Goal: Task Accomplishment & Management: Complete application form

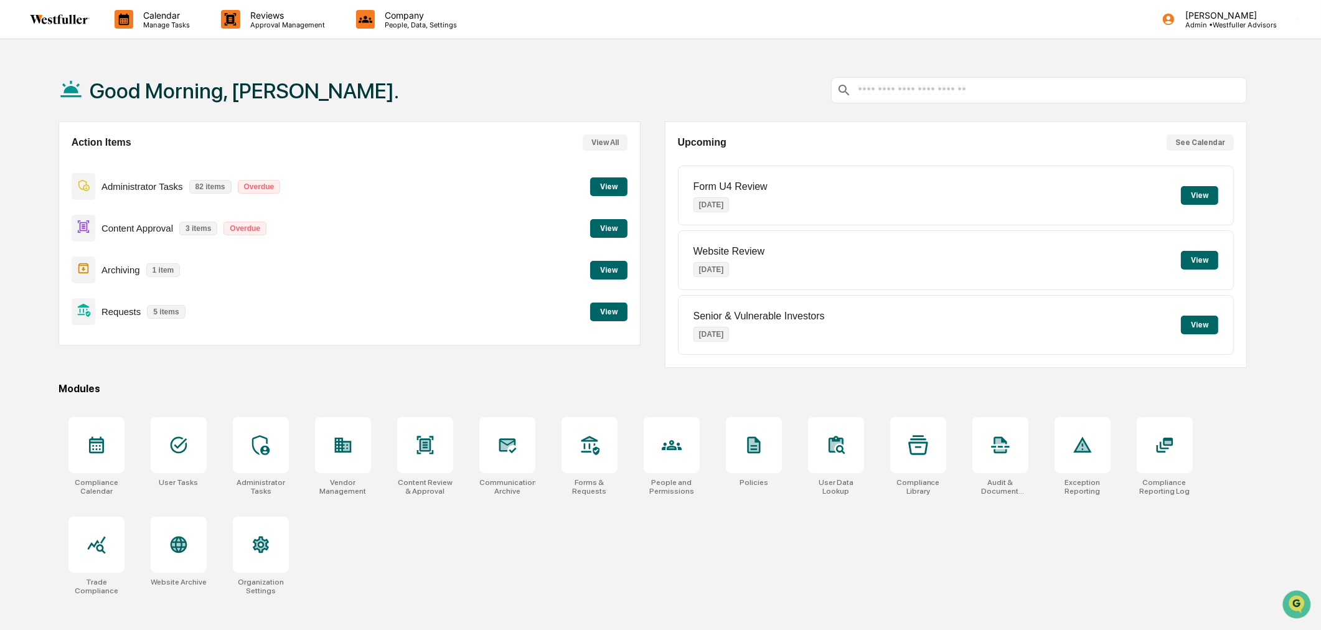
click at [601, 303] on button "View" at bounding box center [608, 312] width 37 height 19
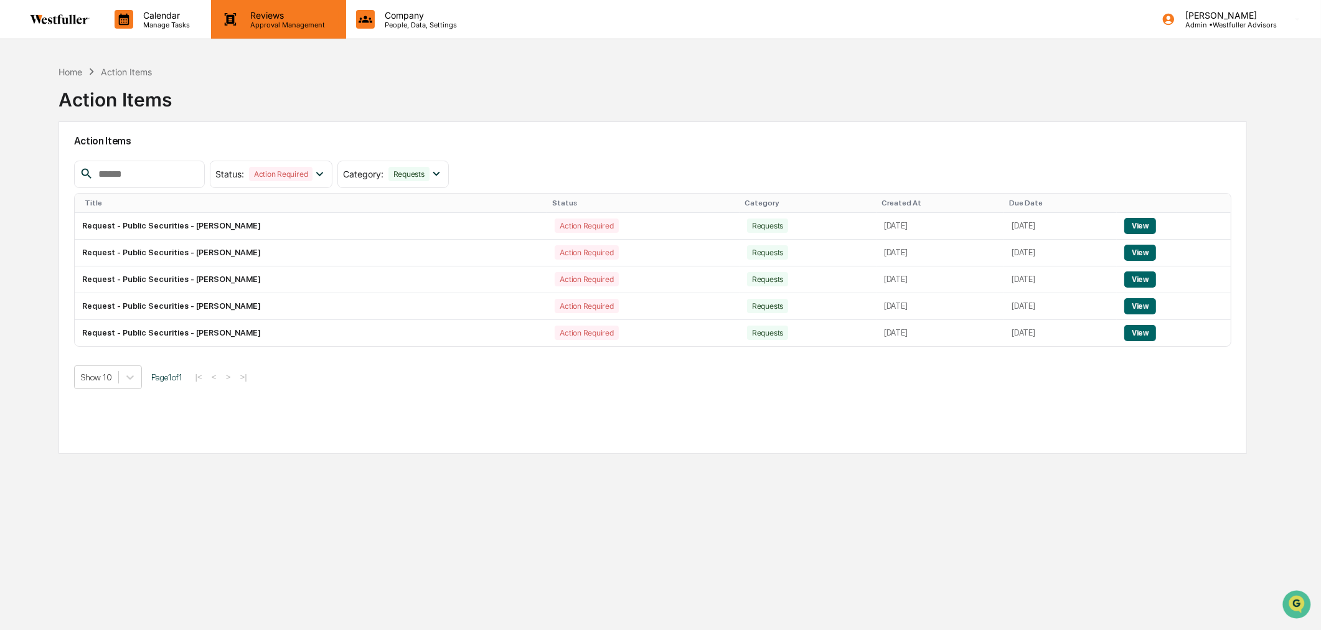
click at [297, 17] on p "Reviews" at bounding box center [285, 15] width 91 height 11
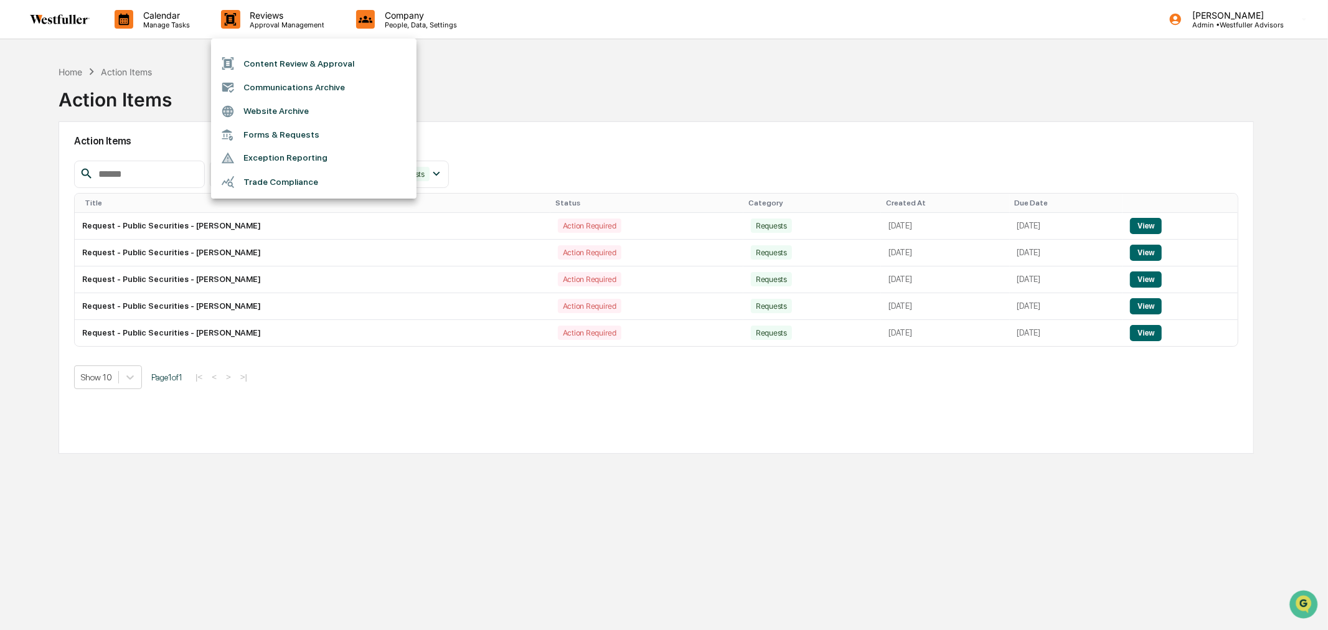
click at [282, 146] on li "Exception Reporting" at bounding box center [313, 158] width 205 height 24
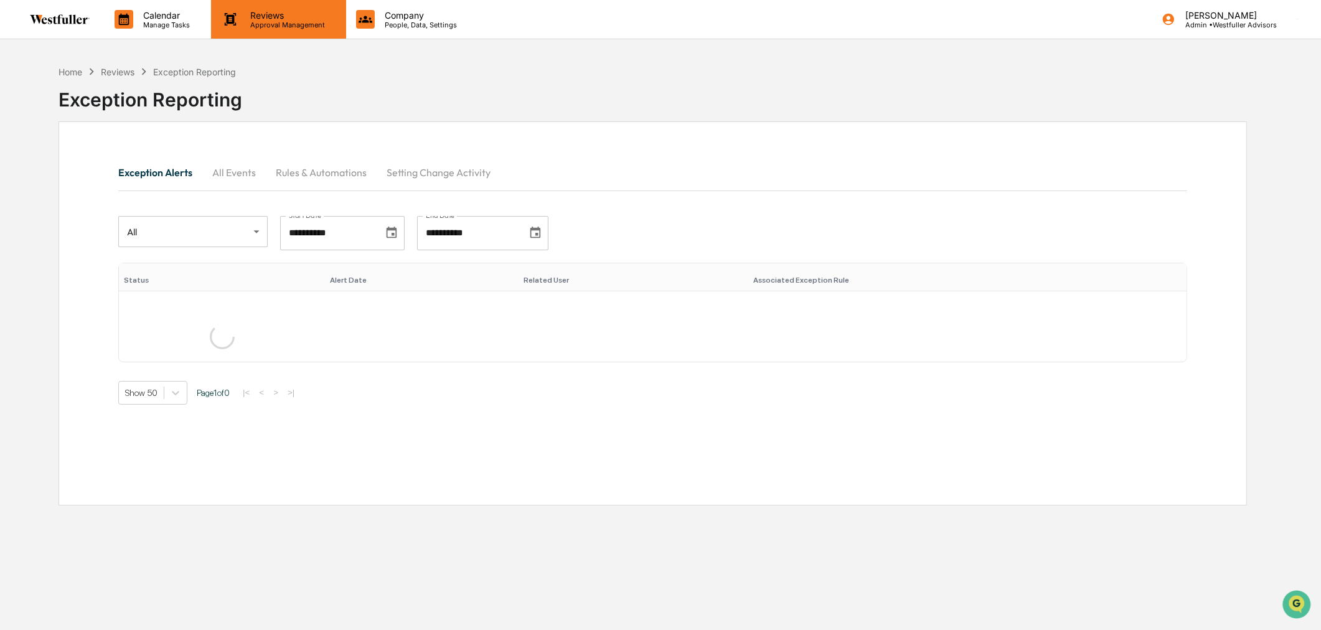
click at [289, 36] on div "Reviews Approval Management" at bounding box center [278, 19] width 134 height 39
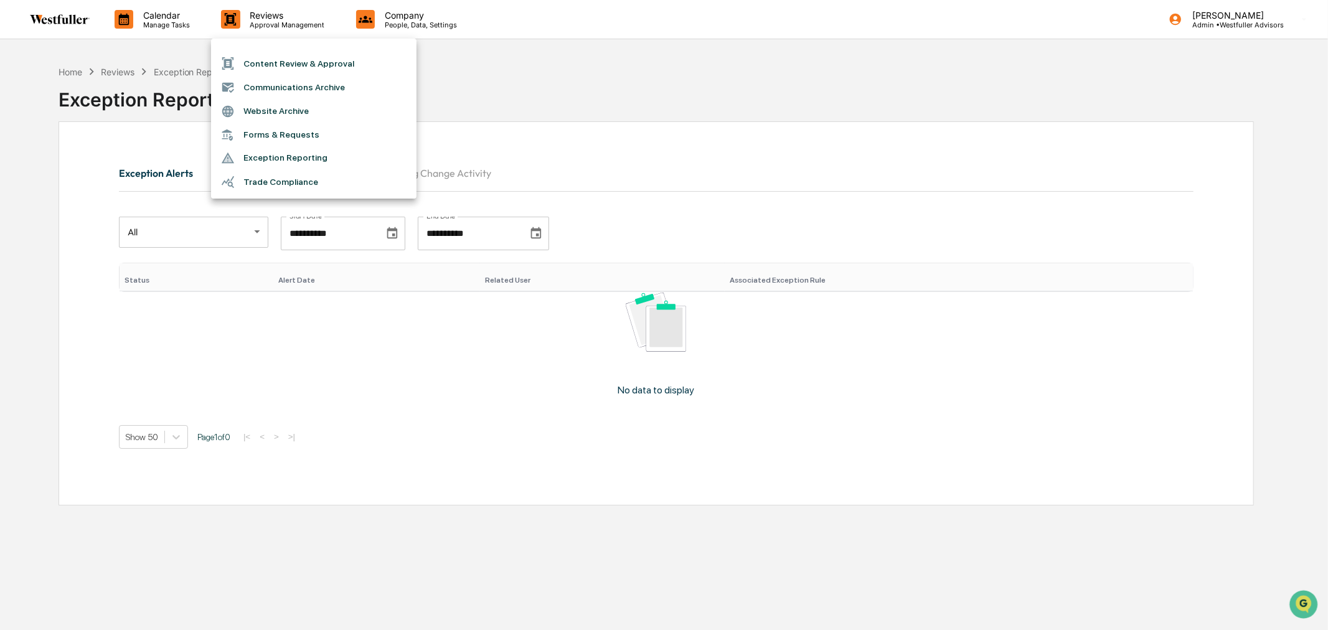
click at [291, 134] on li "Forms & Requests" at bounding box center [313, 134] width 205 height 23
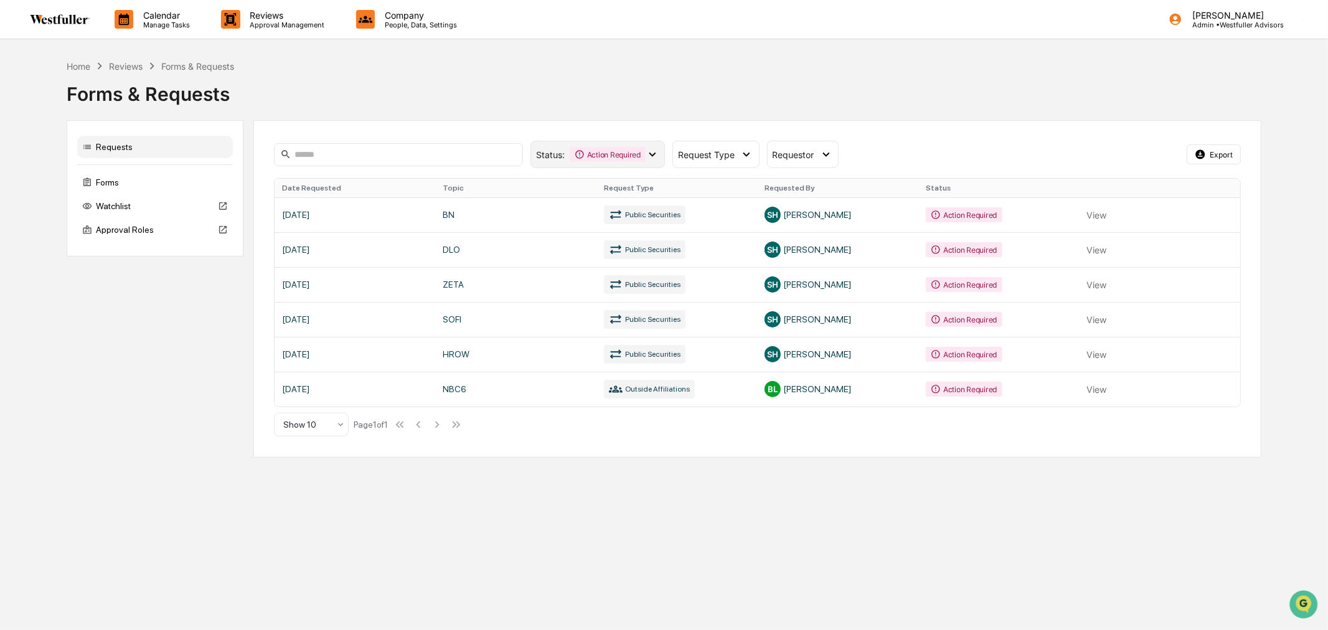
click at [598, 161] on div "Action Required" at bounding box center [608, 154] width 76 height 15
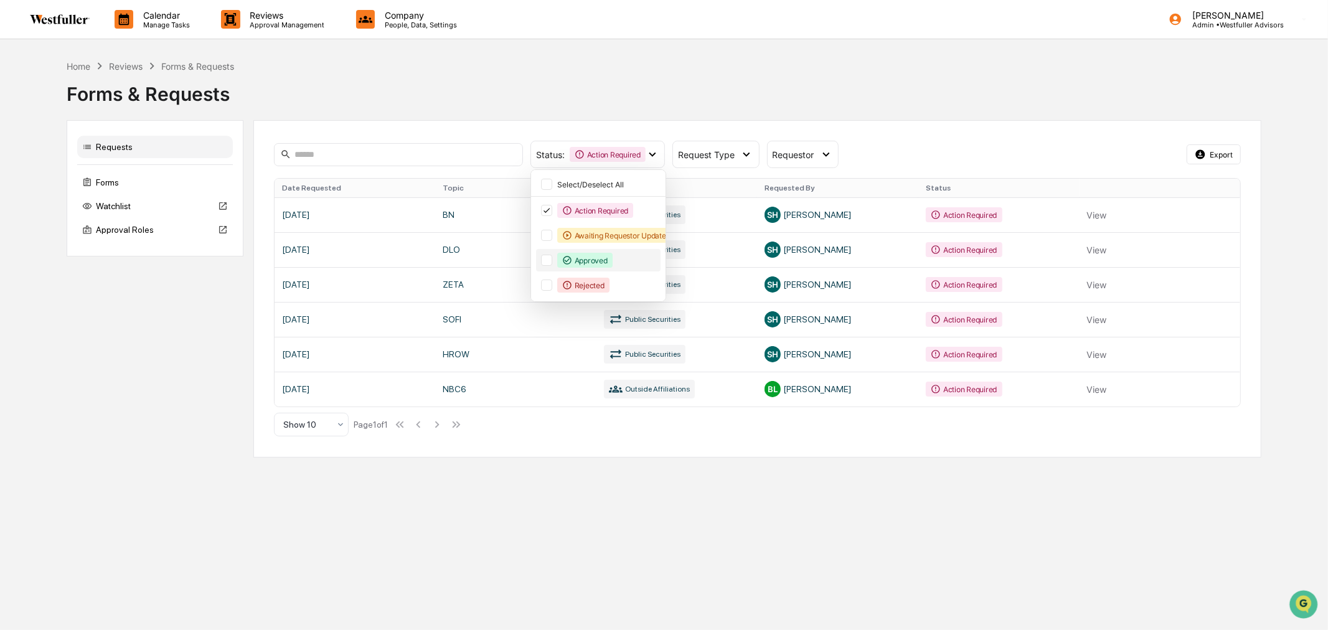
click at [591, 253] on div "Approved" at bounding box center [584, 260] width 55 height 15
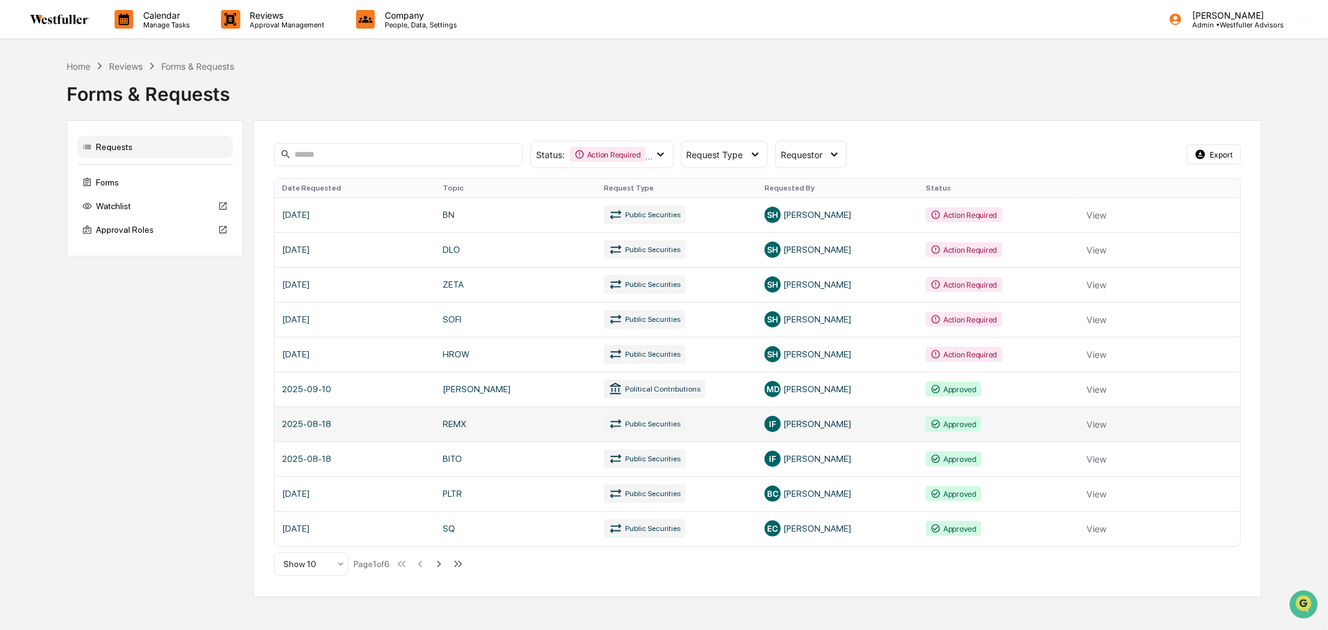
click at [537, 425] on link at bounding box center [758, 423] width 966 height 35
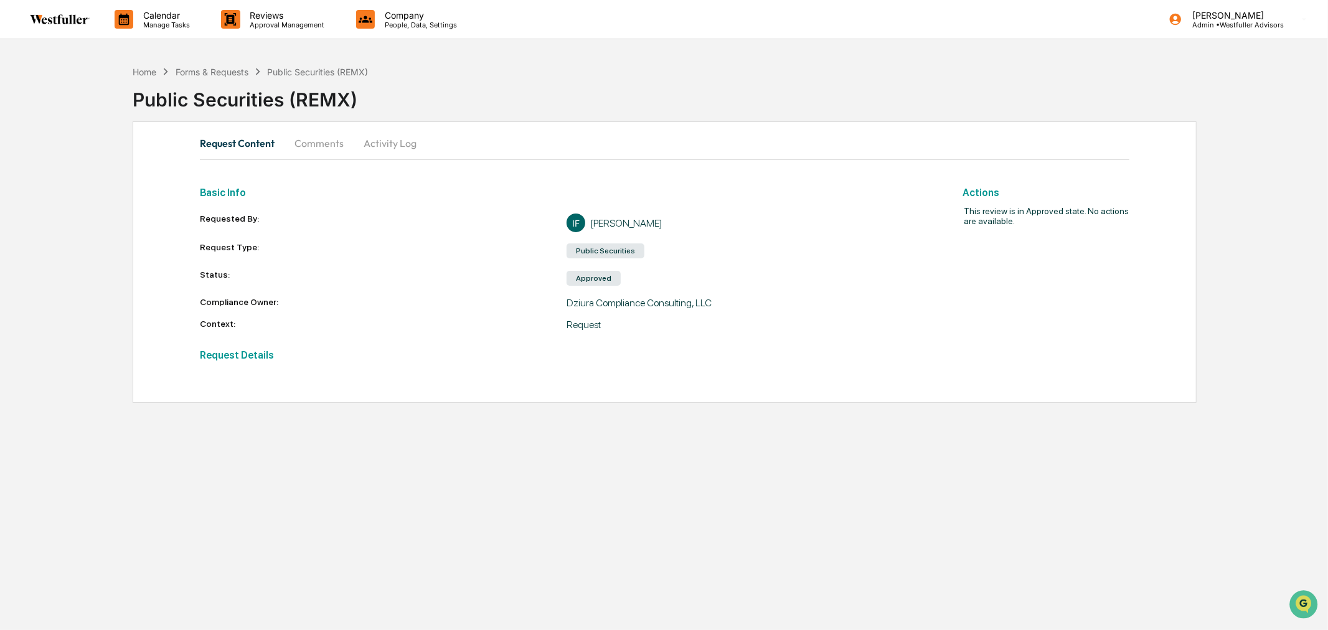
click at [324, 143] on button "Comments" at bounding box center [318, 143] width 69 height 30
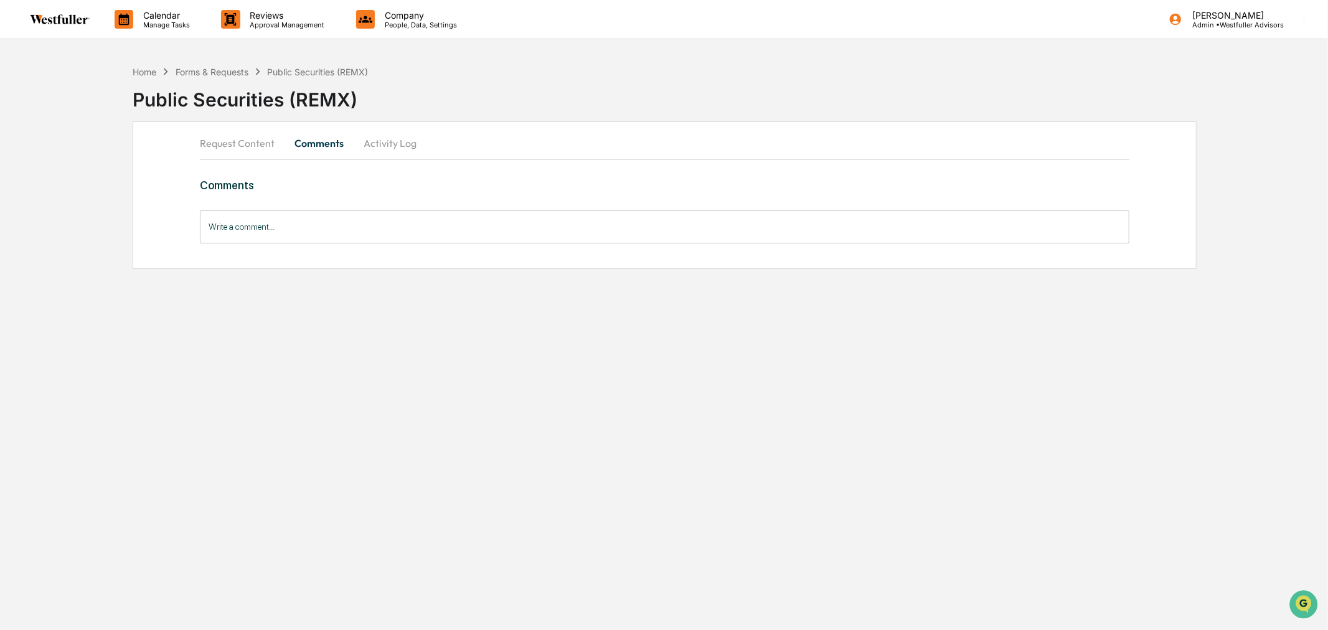
click at [237, 141] on button "Request Content" at bounding box center [242, 143] width 85 height 30
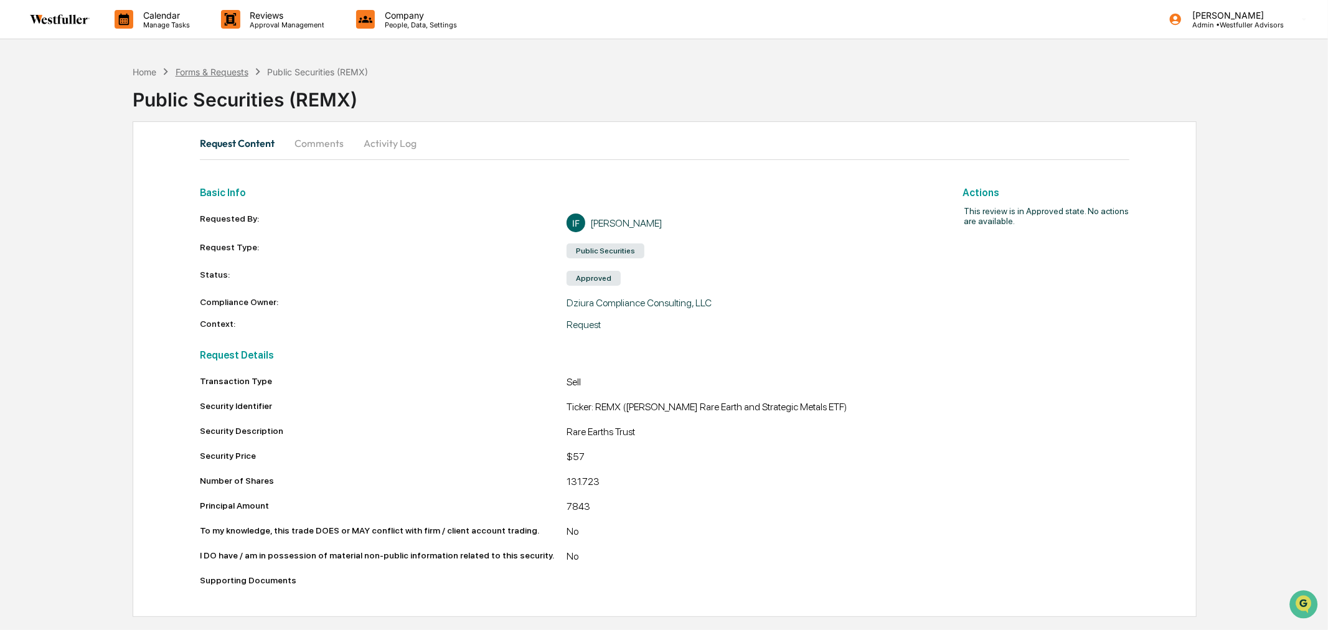
click at [235, 72] on div "Forms & Requests" at bounding box center [212, 72] width 73 height 11
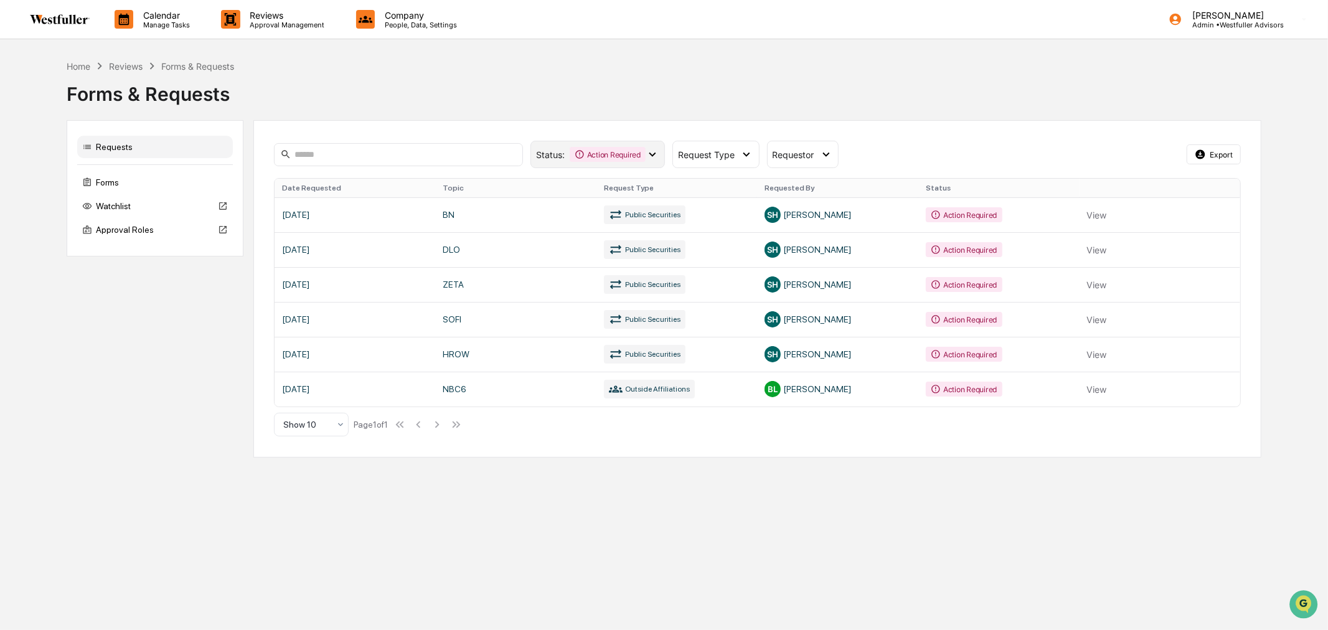
click at [600, 162] on div "Action Required" at bounding box center [608, 154] width 76 height 15
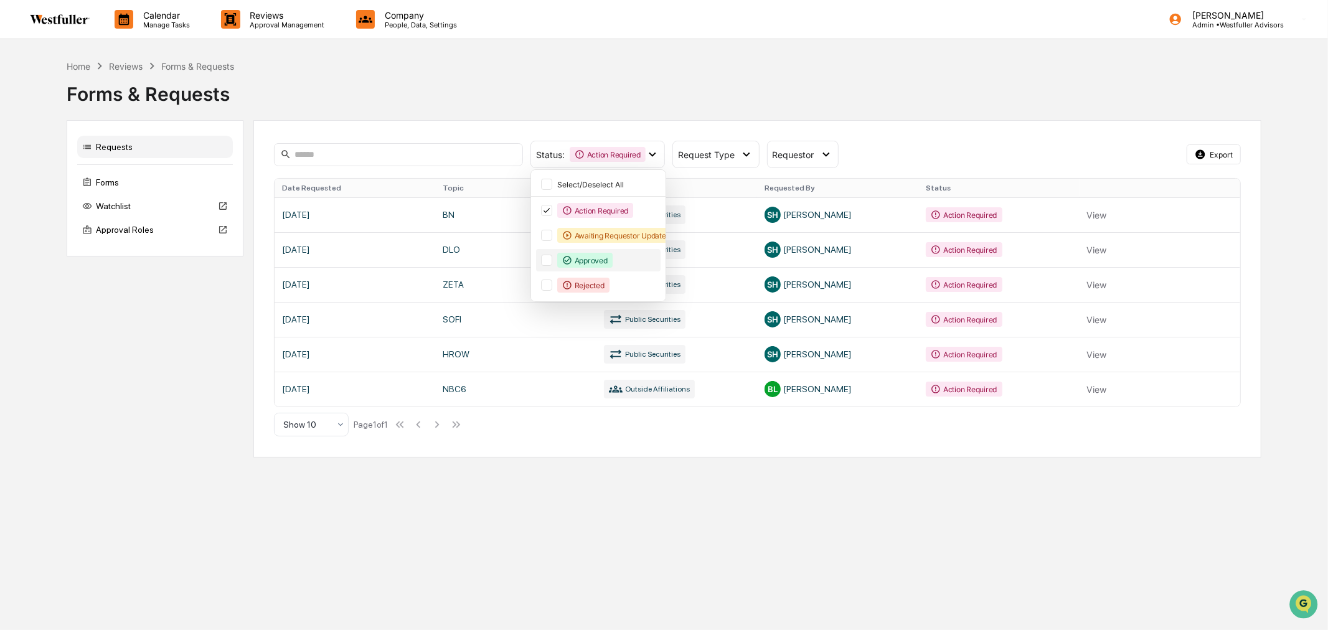
click at [570, 265] on icon at bounding box center [567, 260] width 10 height 10
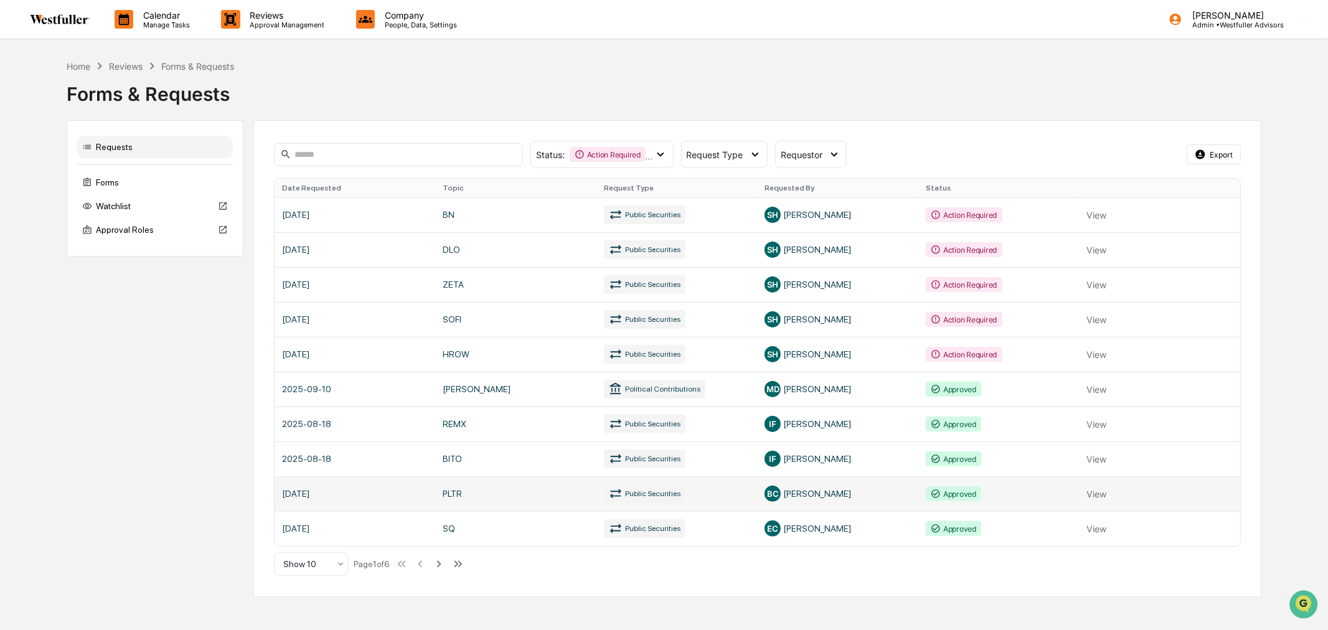
click at [527, 492] on link at bounding box center [758, 493] width 966 height 35
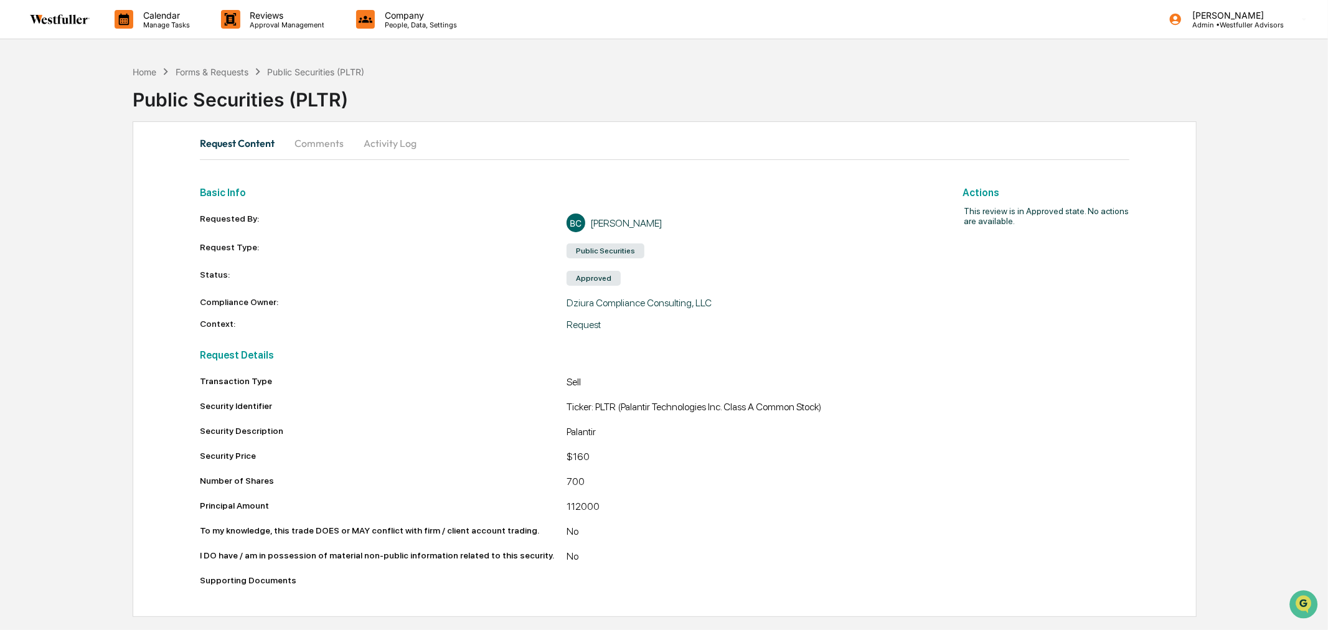
click at [293, 140] on button "Comments" at bounding box center [318, 143] width 69 height 30
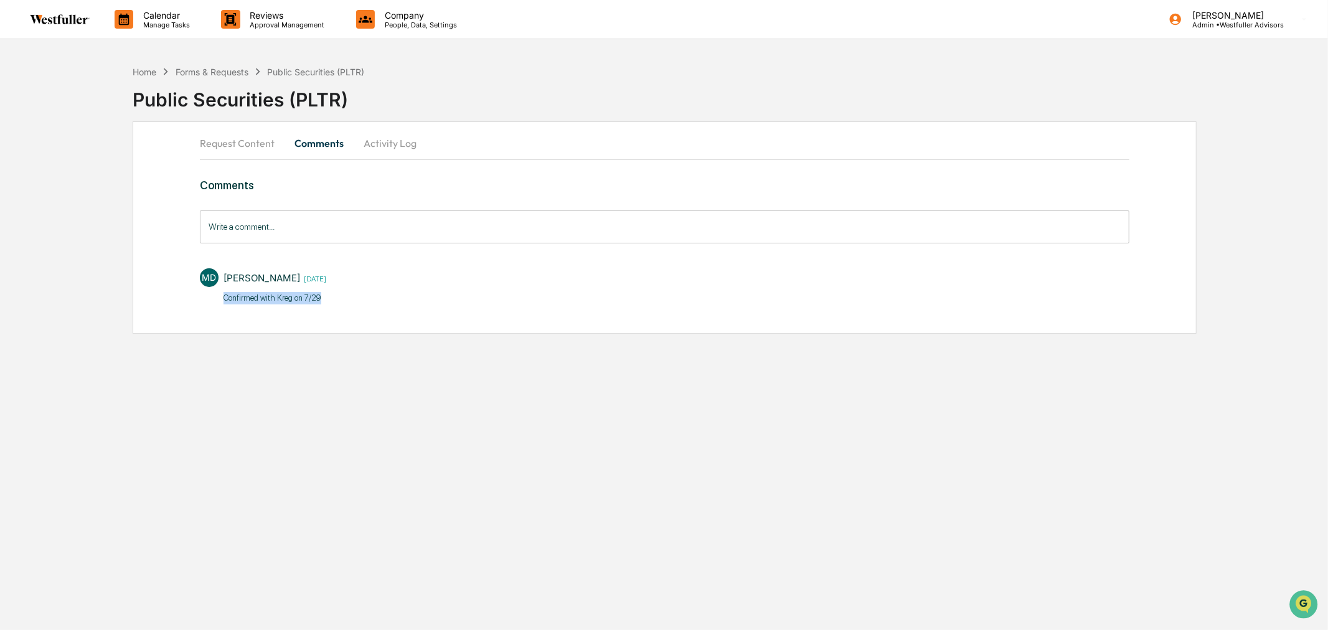
drag, startPoint x: 330, startPoint y: 298, endPoint x: 222, endPoint y: 289, distance: 108.6
click at [222, 289] on div "MD [PERSON_NAME] [DATE] Confirmed with Kreg on 7/29" at bounding box center [664, 285] width 929 height 46
copy p "Confirmed with Kreg on 7/29"
click at [240, 72] on div "Forms & Requests" at bounding box center [212, 72] width 73 height 11
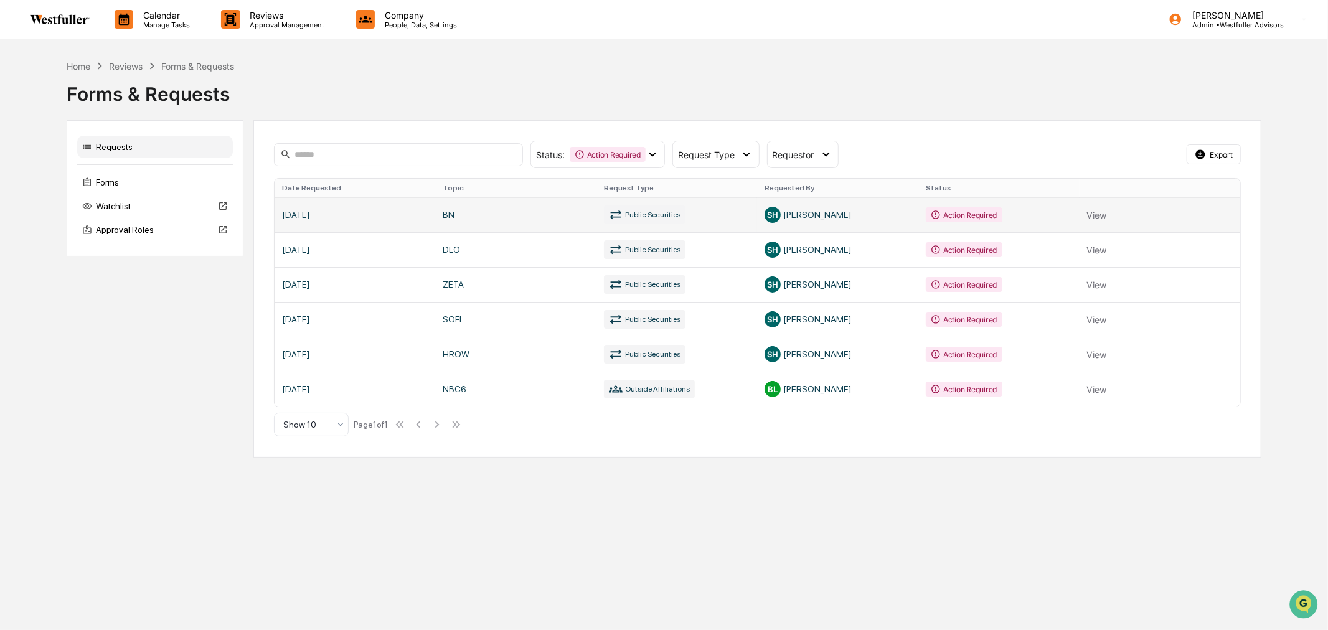
click at [830, 217] on link at bounding box center [758, 214] width 966 height 35
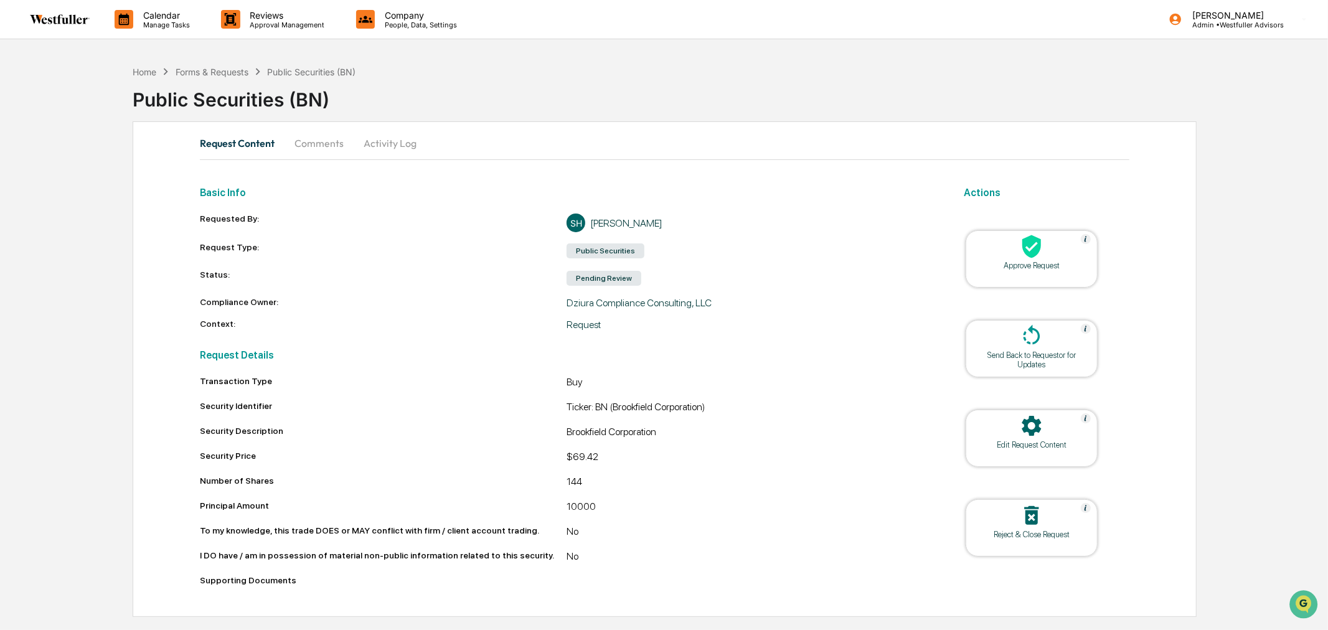
click at [313, 146] on button "Comments" at bounding box center [318, 143] width 69 height 30
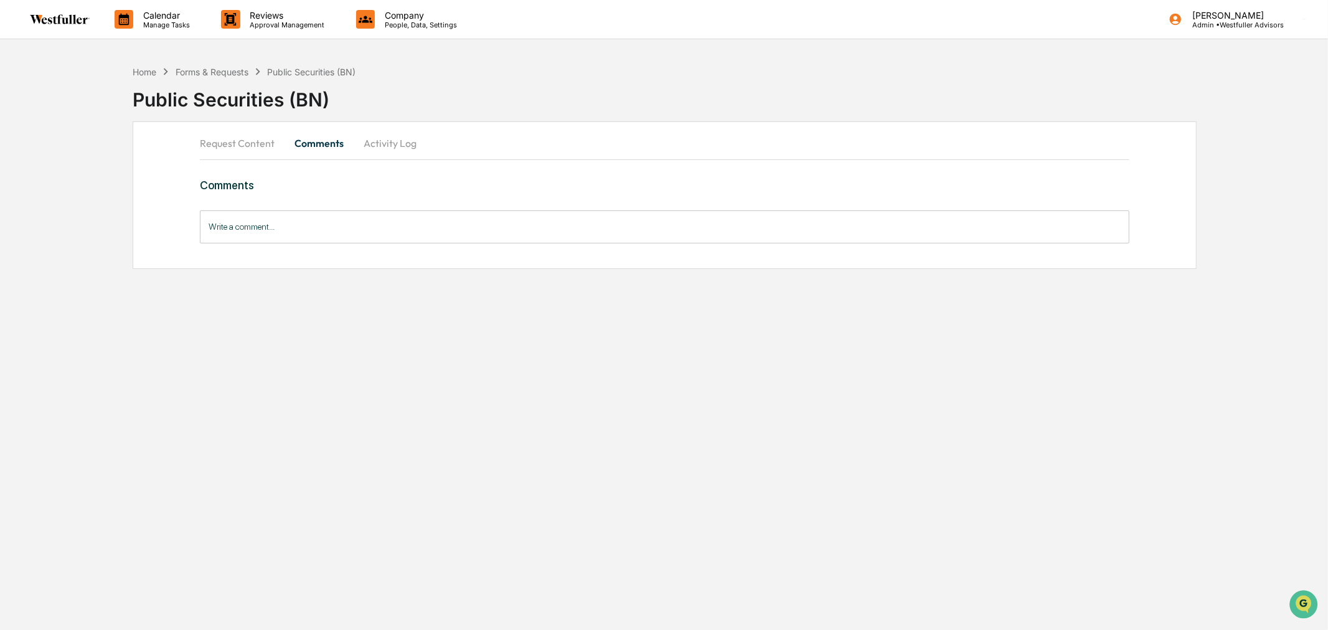
click at [350, 225] on input "Write a comment..." at bounding box center [664, 226] width 929 height 33
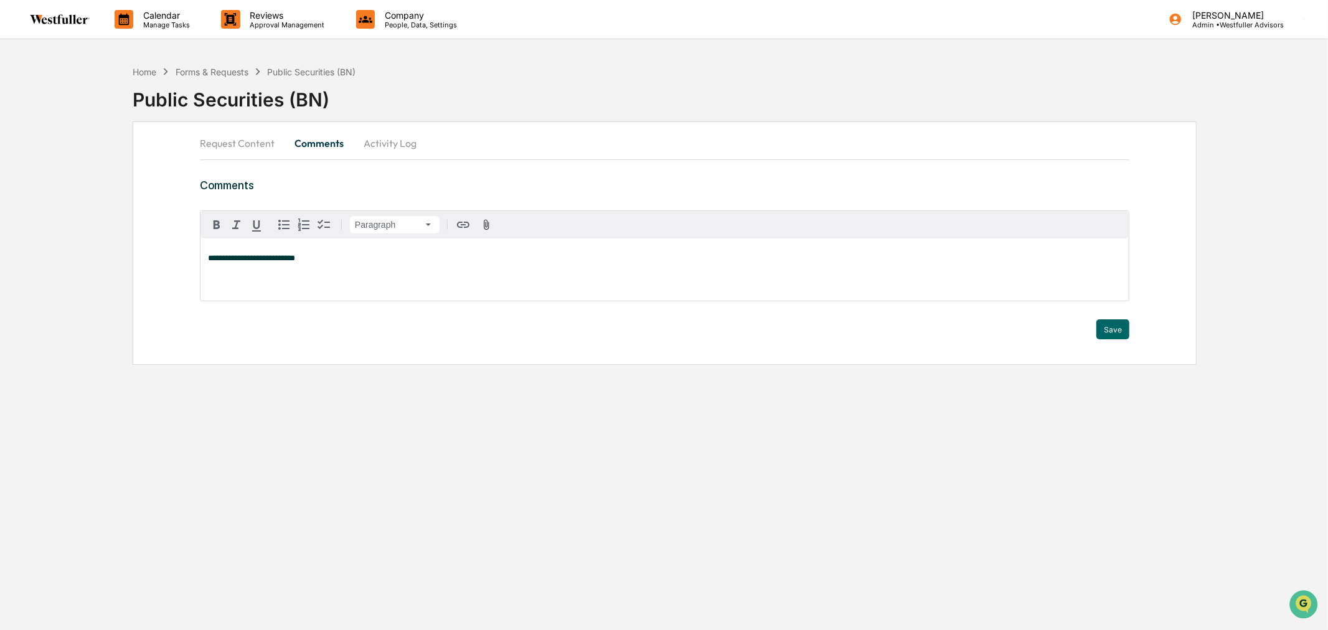
click at [274, 258] on span "**********" at bounding box center [251, 258] width 87 height 8
drag, startPoint x: 306, startPoint y: 258, endPoint x: 288, endPoint y: 254, distance: 19.2
click at [288, 254] on p "**********" at bounding box center [664, 258] width 913 height 9
drag, startPoint x: 456, startPoint y: 260, endPoint x: 427, endPoint y: 258, distance: 29.3
click at [427, 258] on p "**********" at bounding box center [664, 258] width 913 height 9
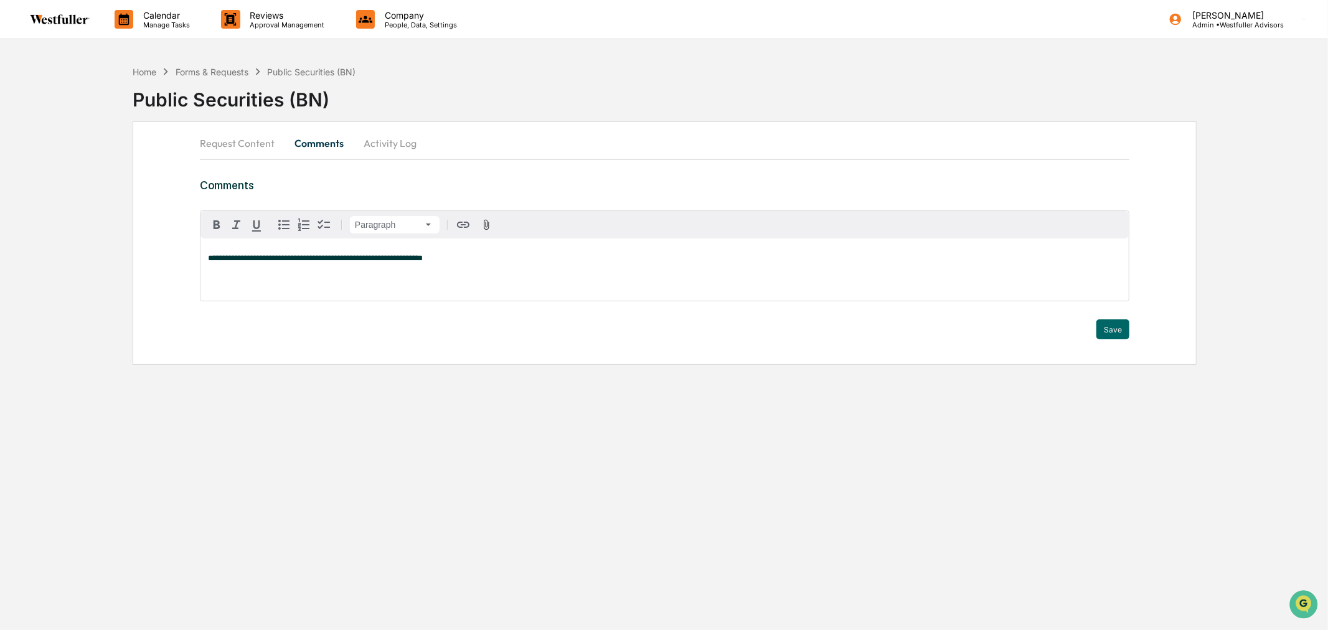
click at [220, 255] on span "**********" at bounding box center [315, 258] width 215 height 8
click at [487, 258] on span "**********" at bounding box center [348, 258] width 280 height 8
click at [1115, 333] on button "Save" at bounding box center [1112, 329] width 33 height 20
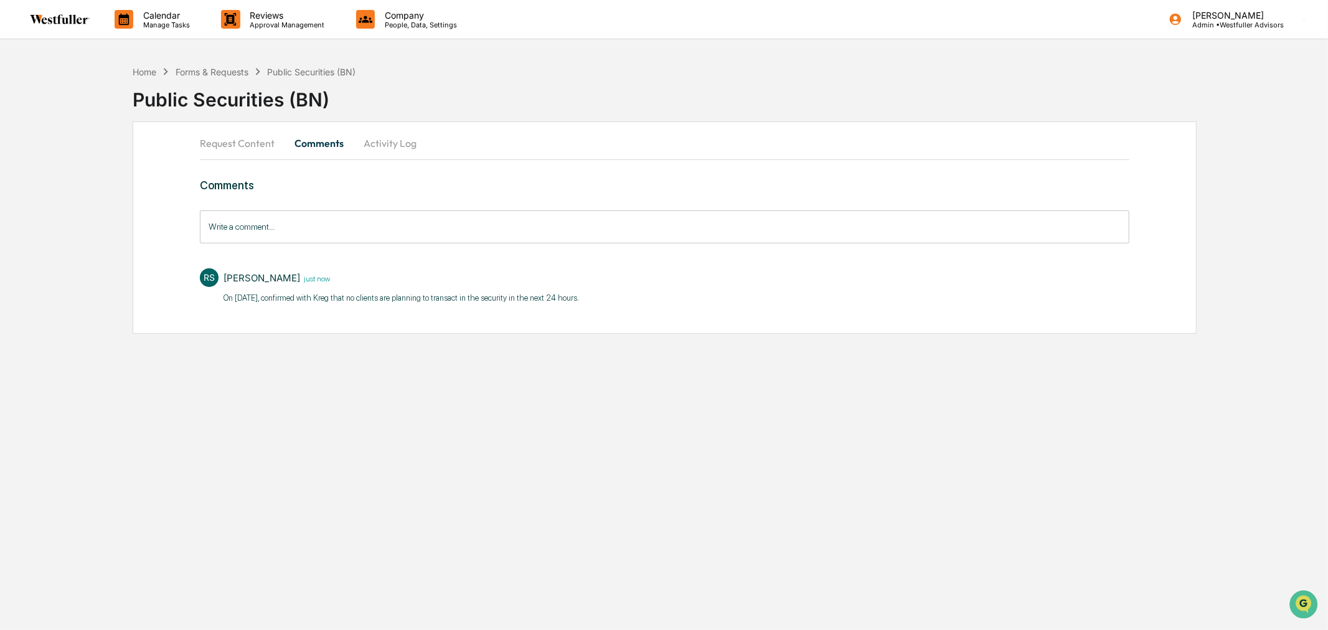
click at [245, 150] on button "Request Content" at bounding box center [242, 143] width 85 height 30
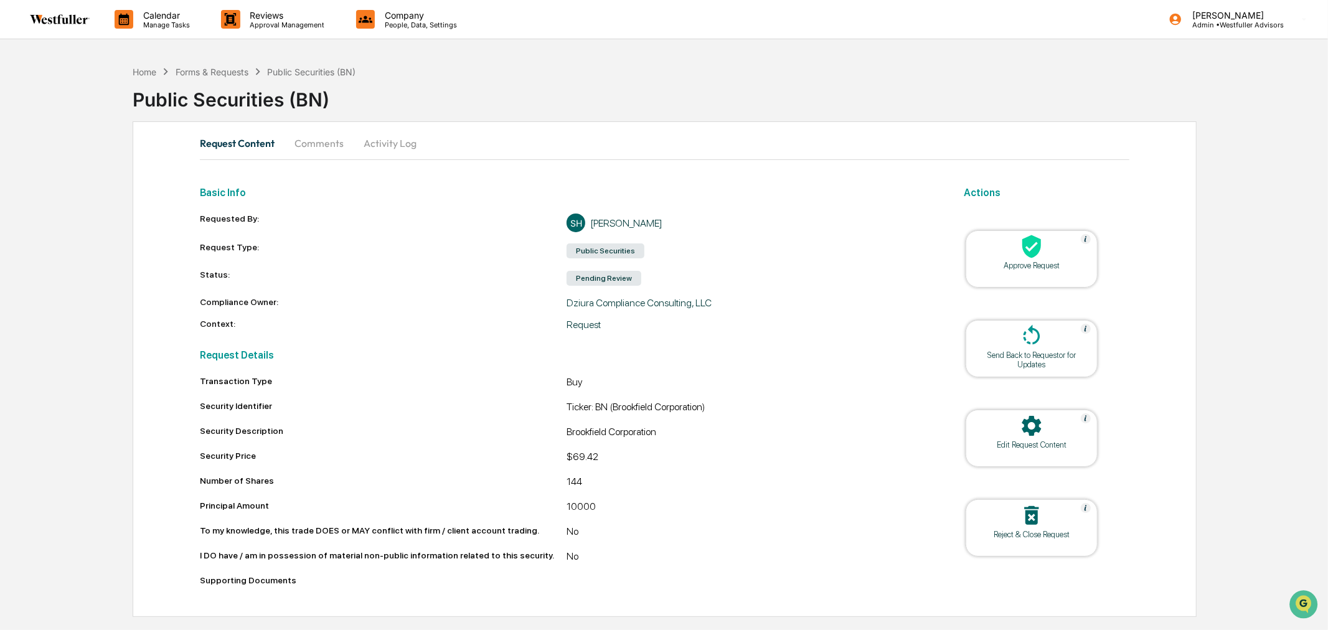
click at [1025, 271] on div "Approve Request" at bounding box center [1032, 258] width 132 height 57
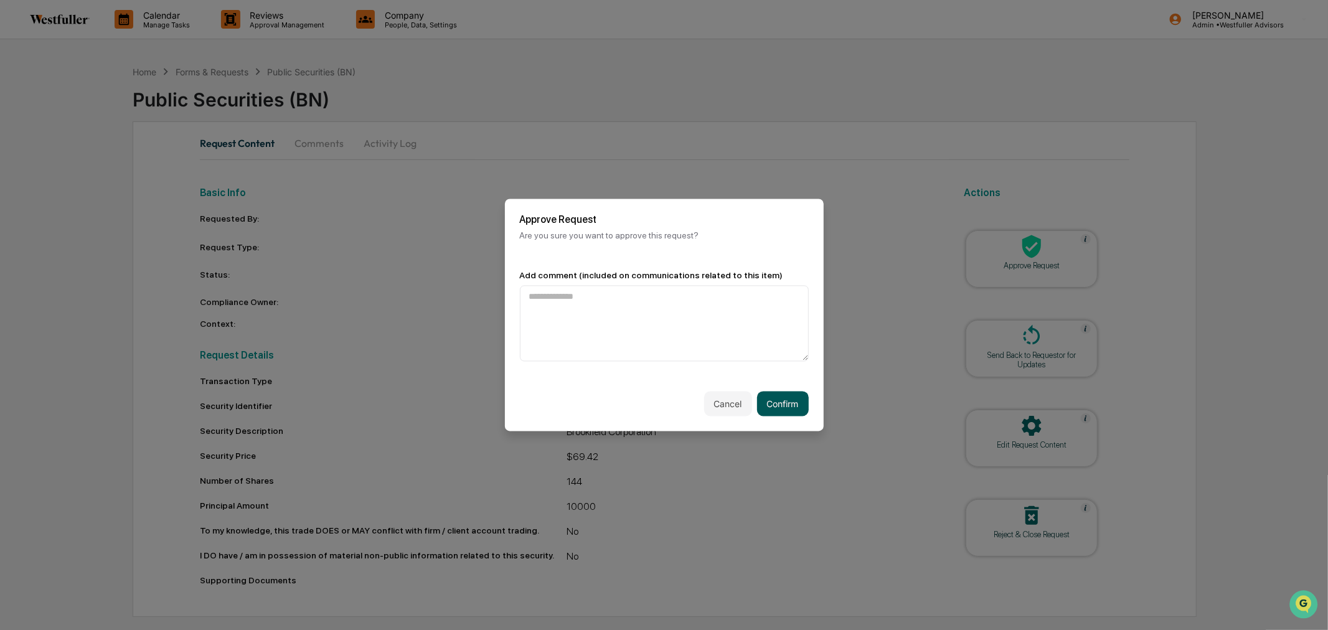
click at [789, 397] on button "Confirm" at bounding box center [783, 404] width 52 height 25
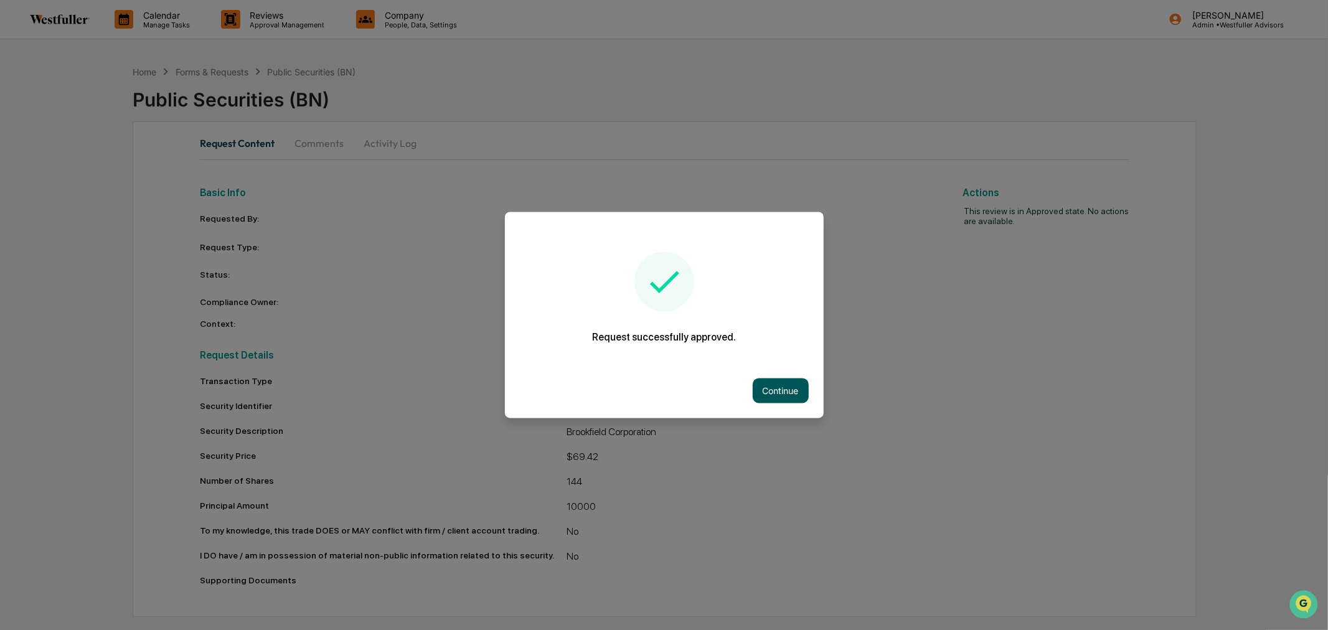
click at [773, 381] on button "Continue" at bounding box center [781, 390] width 56 height 25
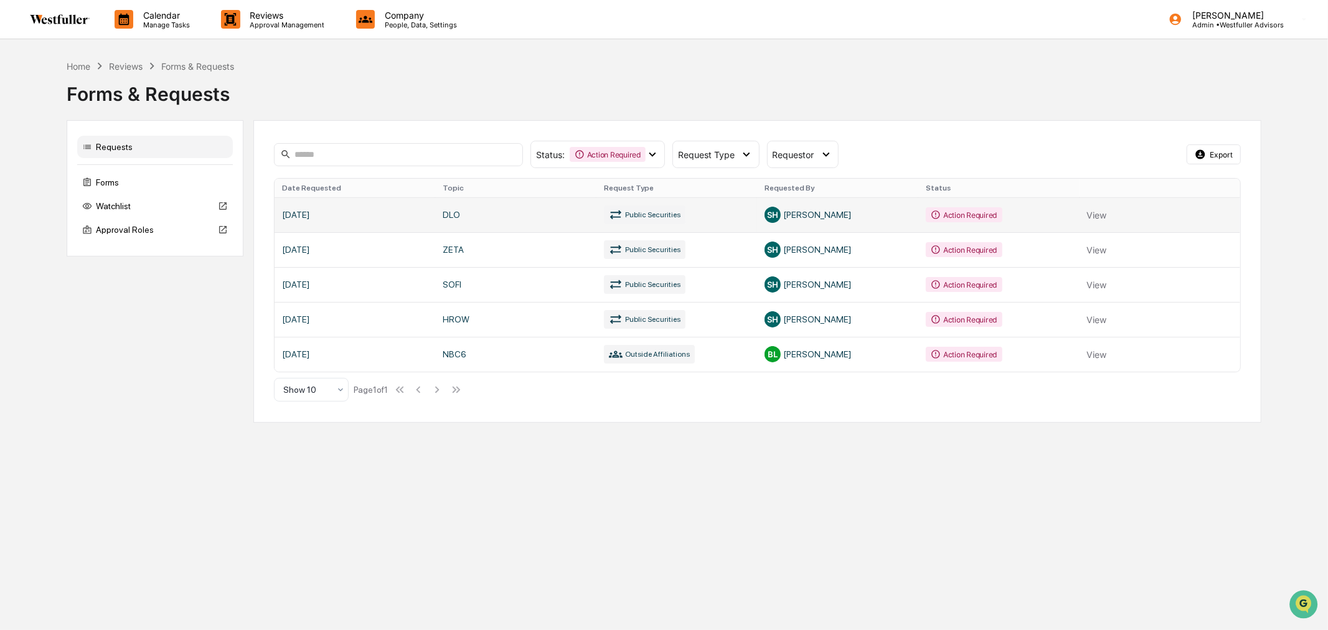
click at [633, 210] on link at bounding box center [758, 214] width 966 height 35
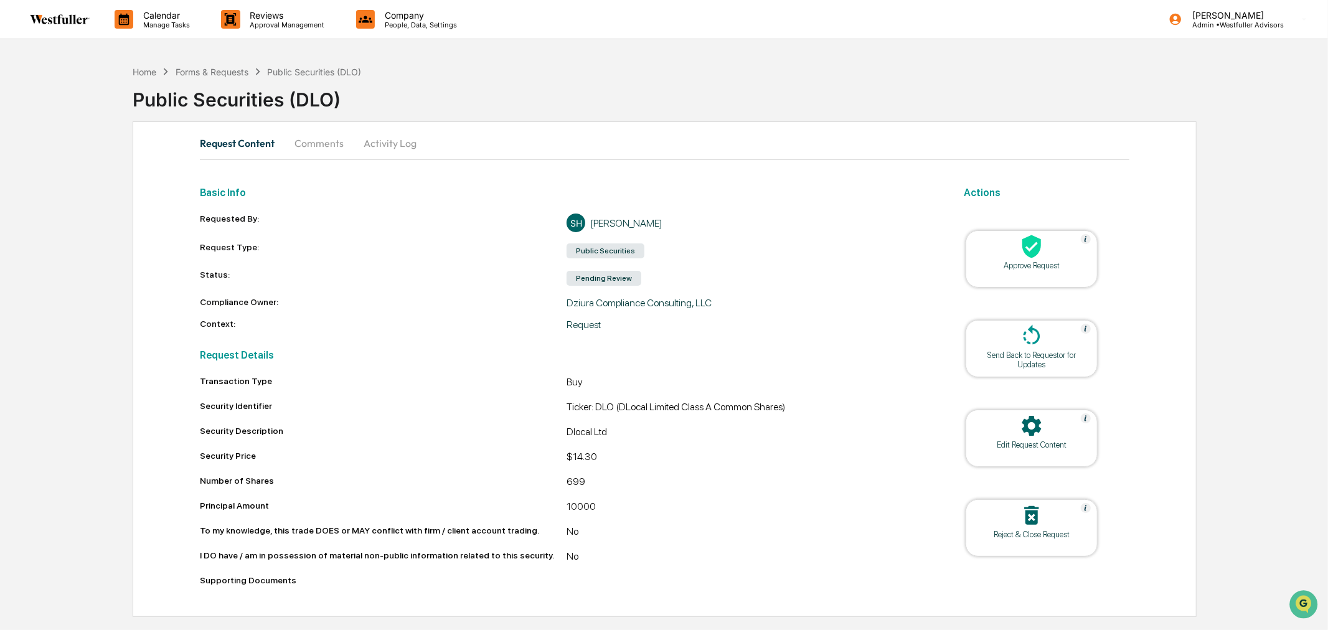
click at [303, 134] on button "Comments" at bounding box center [318, 143] width 69 height 30
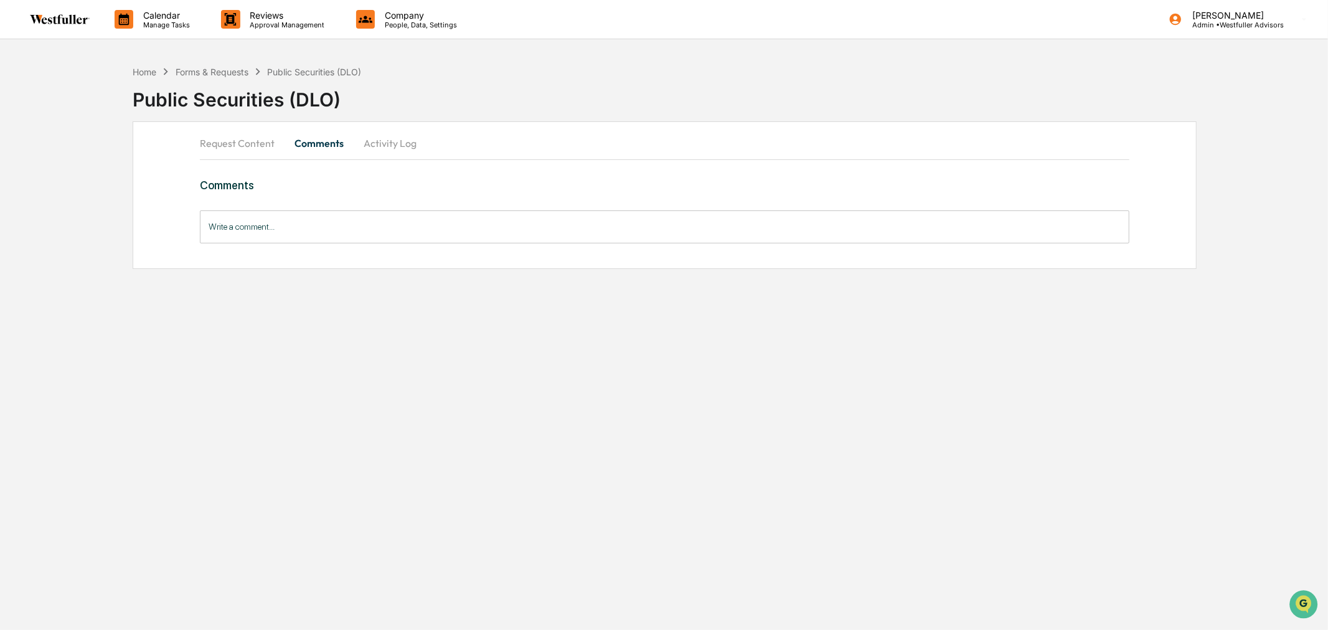
click at [314, 223] on input "Write a comment..." at bounding box center [664, 226] width 929 height 33
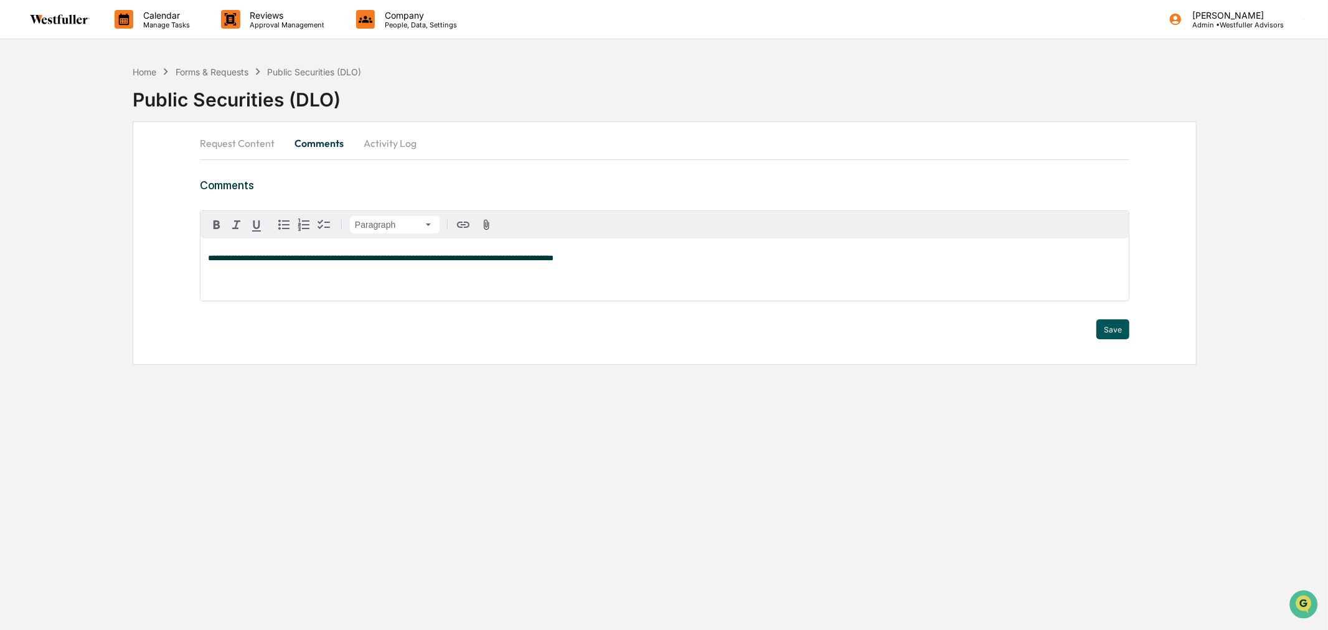
click at [1116, 319] on button "Save" at bounding box center [1112, 329] width 33 height 20
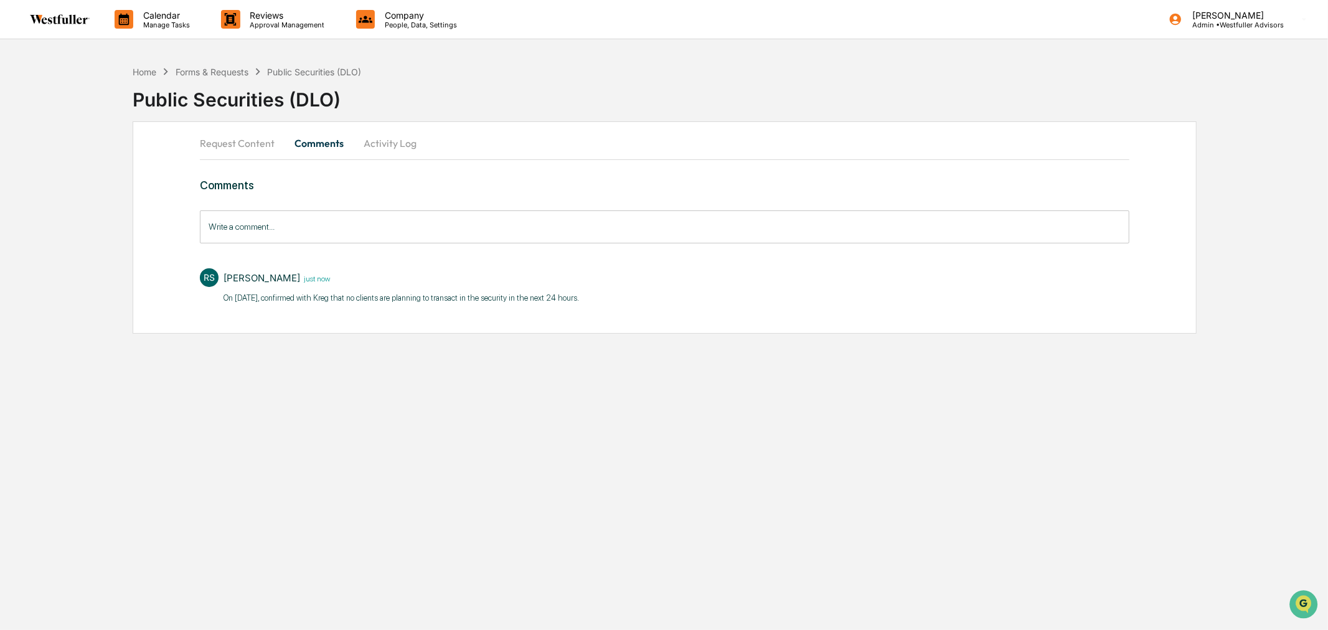
drag, startPoint x: 271, startPoint y: 141, endPoint x: 279, endPoint y: 142, distance: 7.5
click at [270, 141] on button "Request Content" at bounding box center [242, 143] width 85 height 30
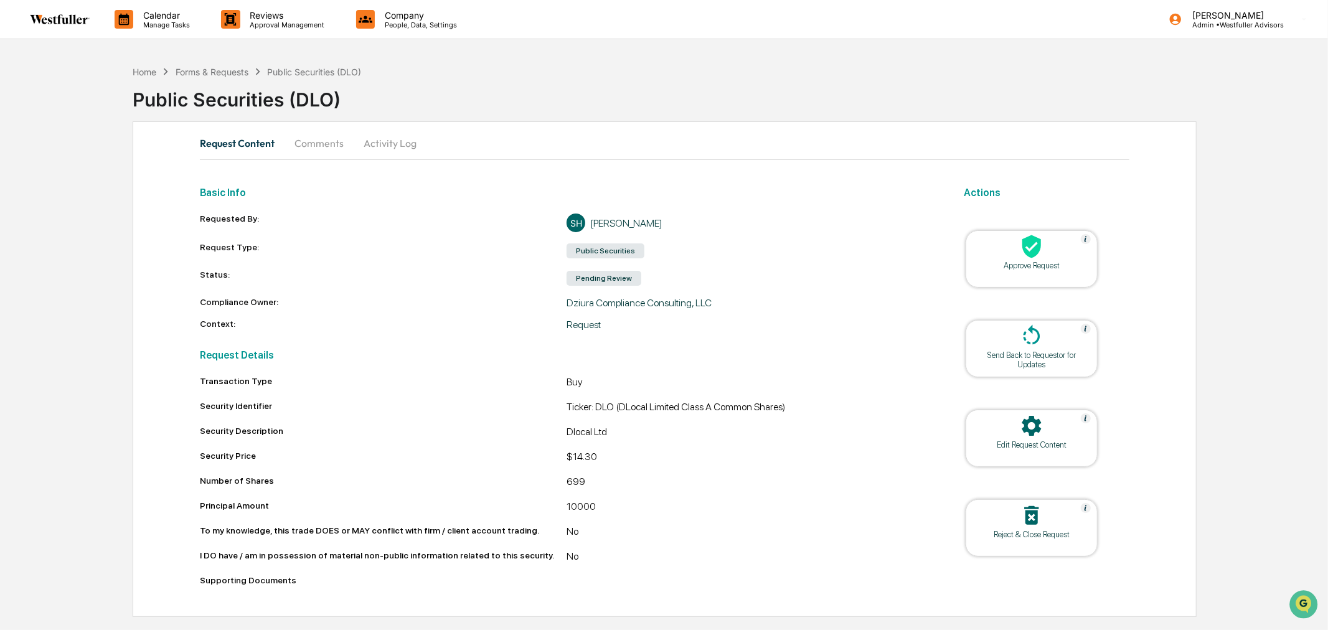
click at [1051, 253] on div at bounding box center [1031, 247] width 125 height 27
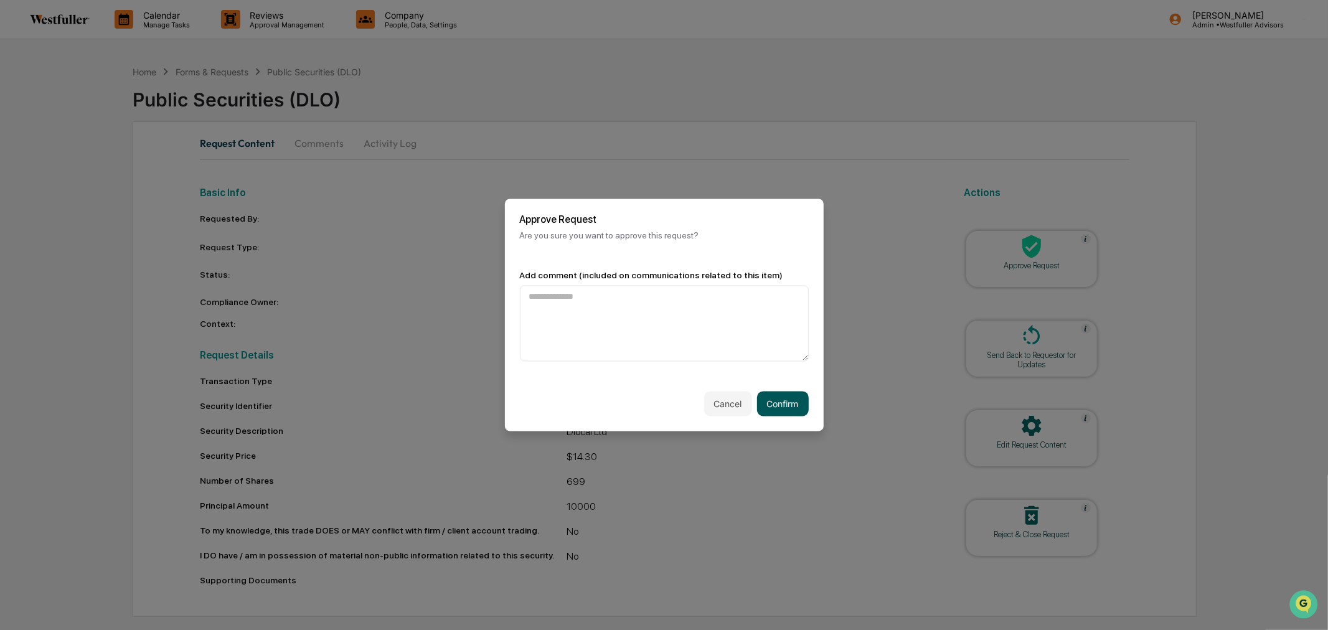
click at [772, 402] on button "Confirm" at bounding box center [783, 404] width 52 height 25
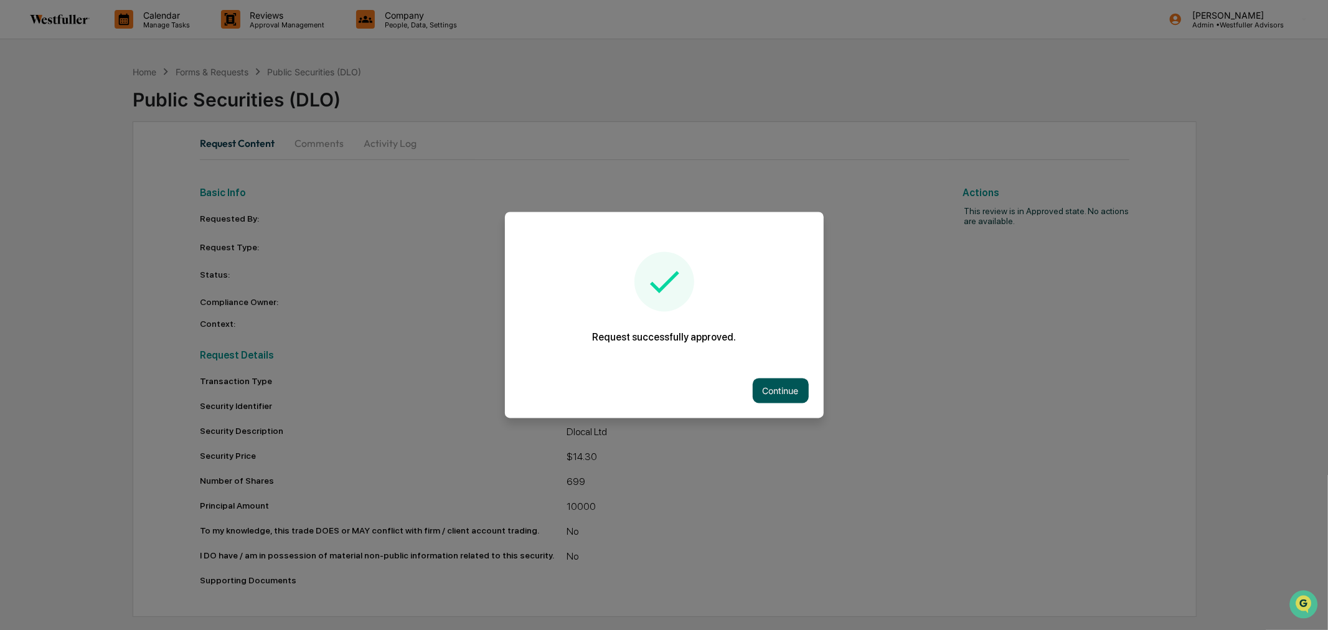
click at [768, 389] on button "Continue" at bounding box center [781, 390] width 56 height 25
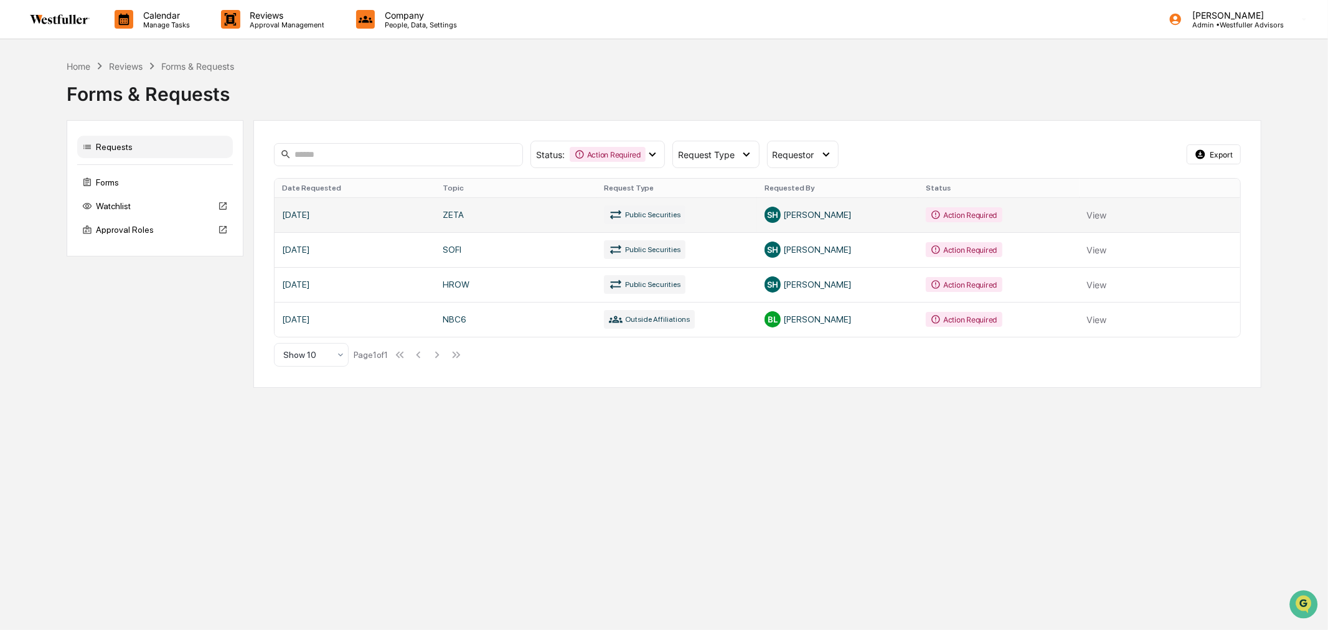
click at [530, 220] on link at bounding box center [758, 214] width 966 height 35
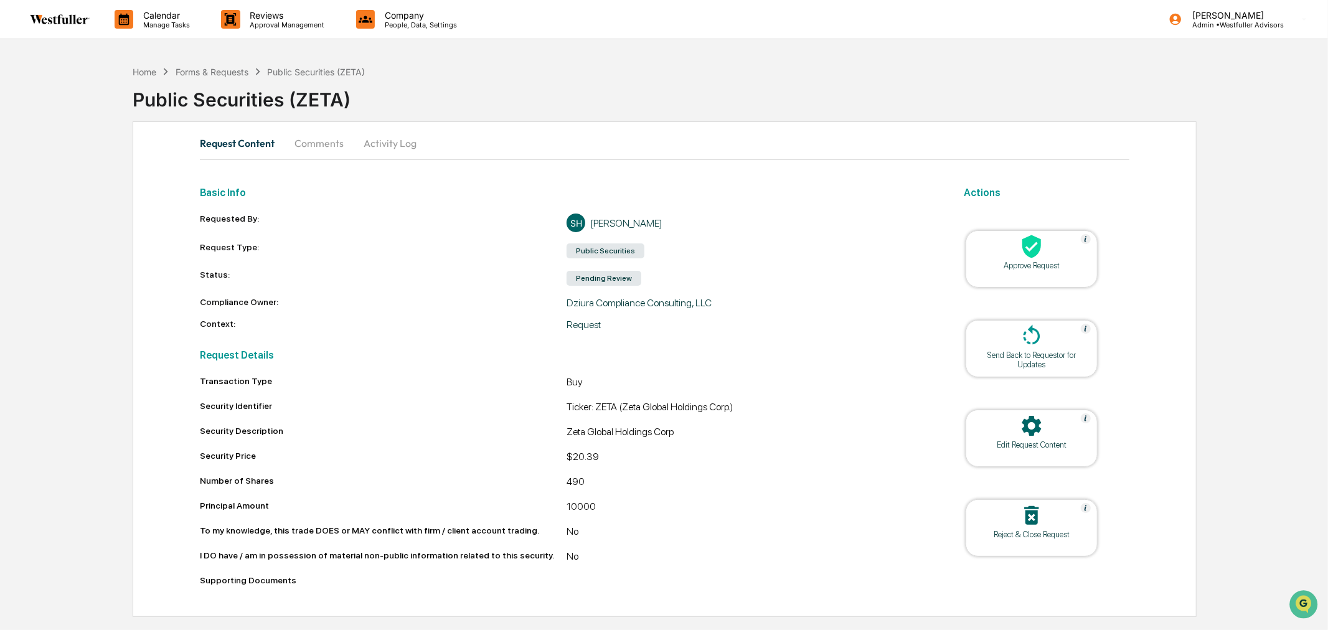
click at [335, 153] on button "Comments" at bounding box center [318, 143] width 69 height 30
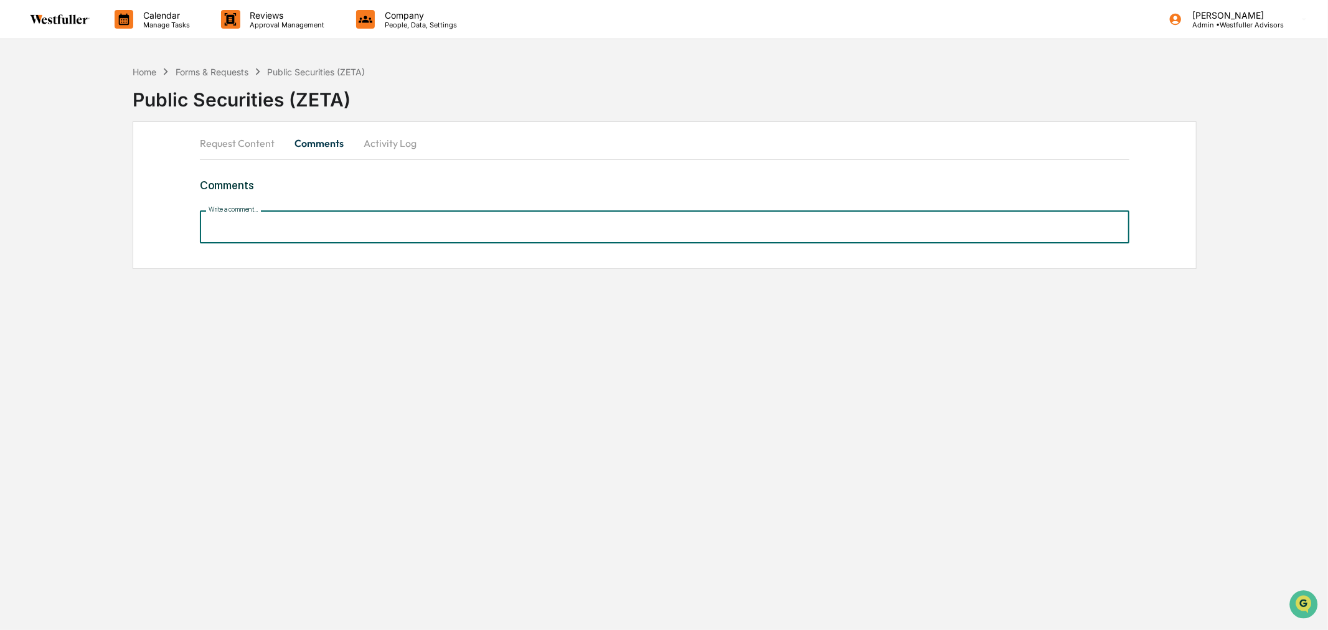
click at [350, 229] on input "Write a comment..." at bounding box center [664, 226] width 929 height 33
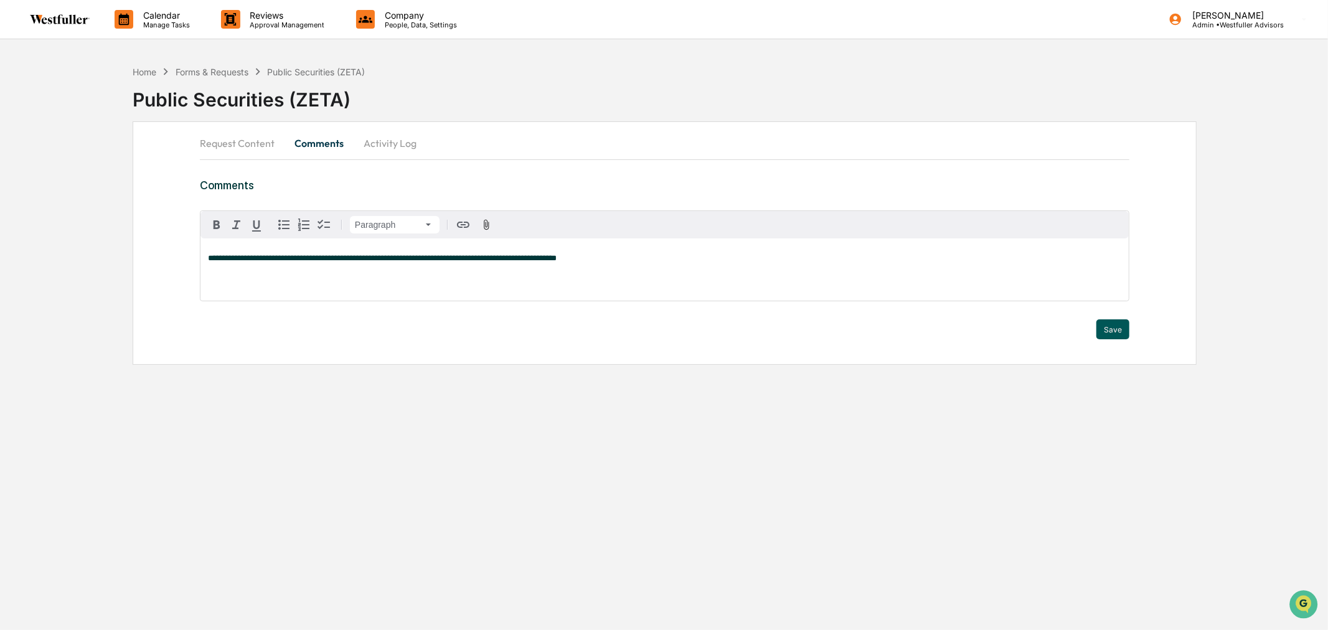
click at [1110, 332] on button "Save" at bounding box center [1112, 329] width 33 height 20
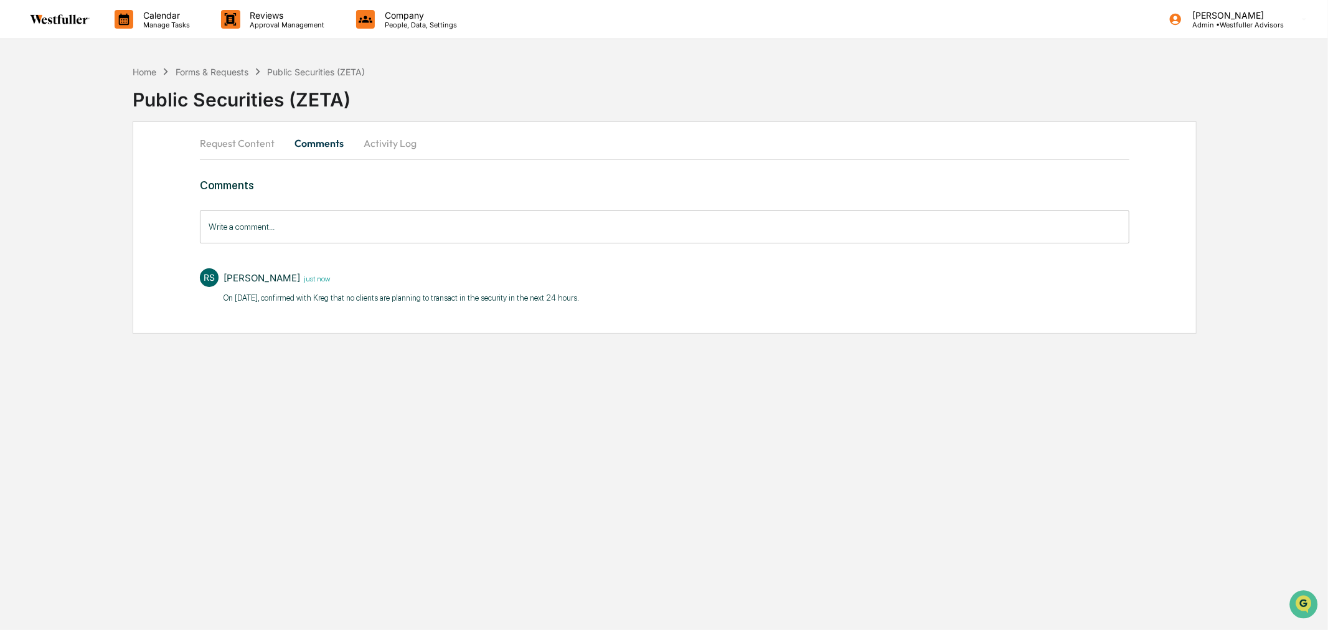
click at [241, 139] on button "Request Content" at bounding box center [242, 143] width 85 height 30
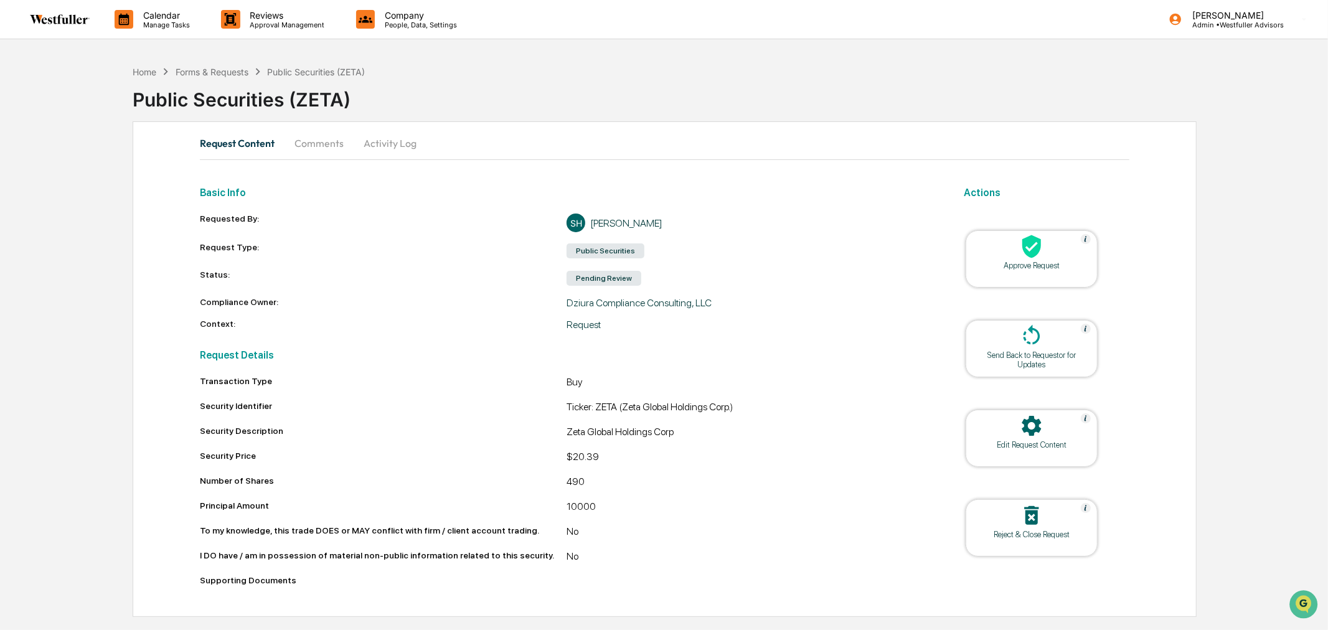
click at [1066, 253] on div at bounding box center [1031, 247] width 125 height 27
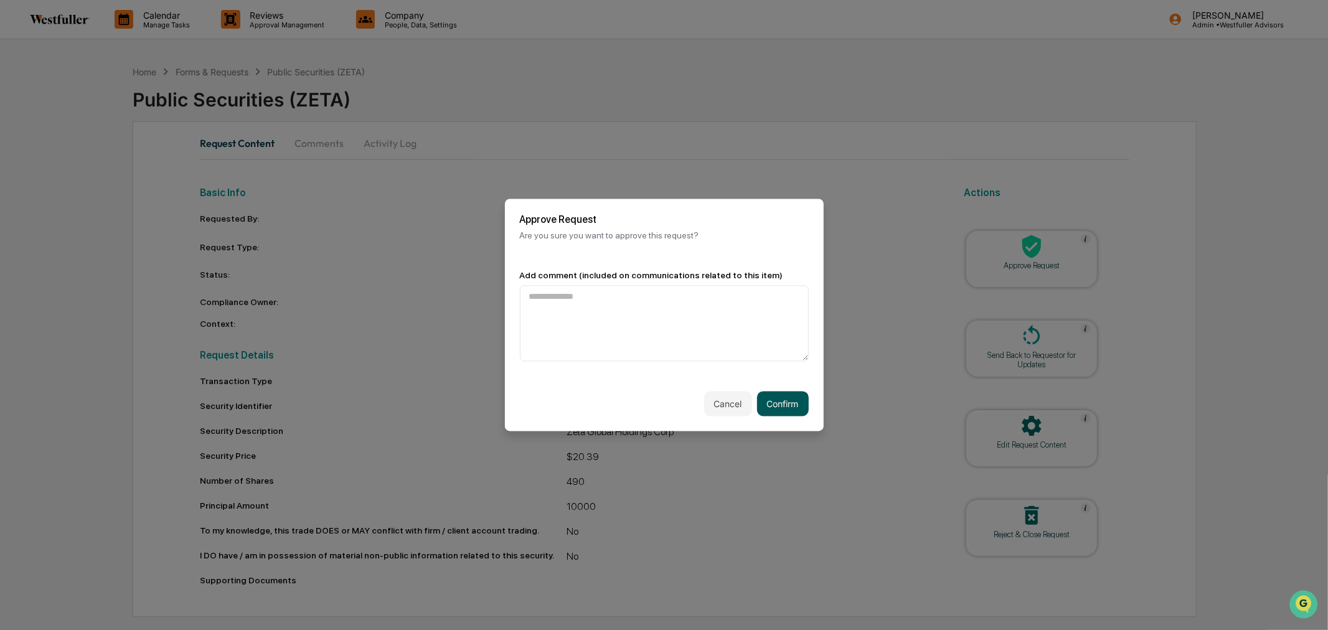
click at [792, 400] on button "Confirm" at bounding box center [783, 404] width 52 height 25
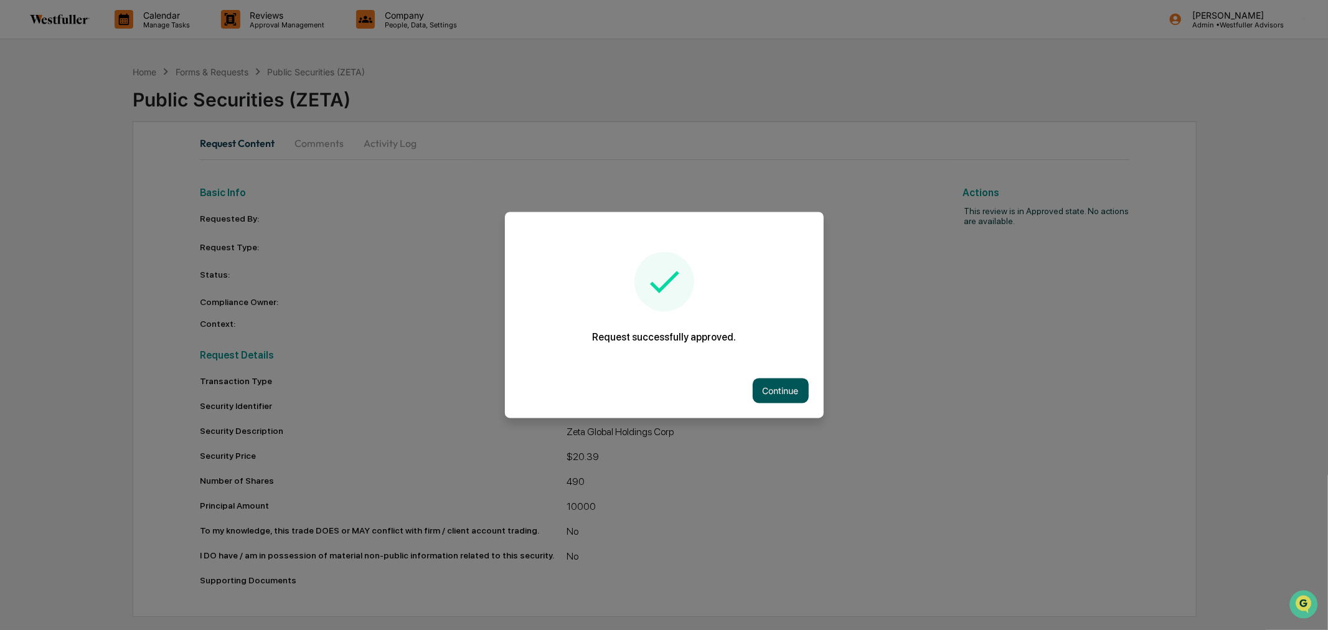
click at [768, 395] on button "Continue" at bounding box center [781, 390] width 56 height 25
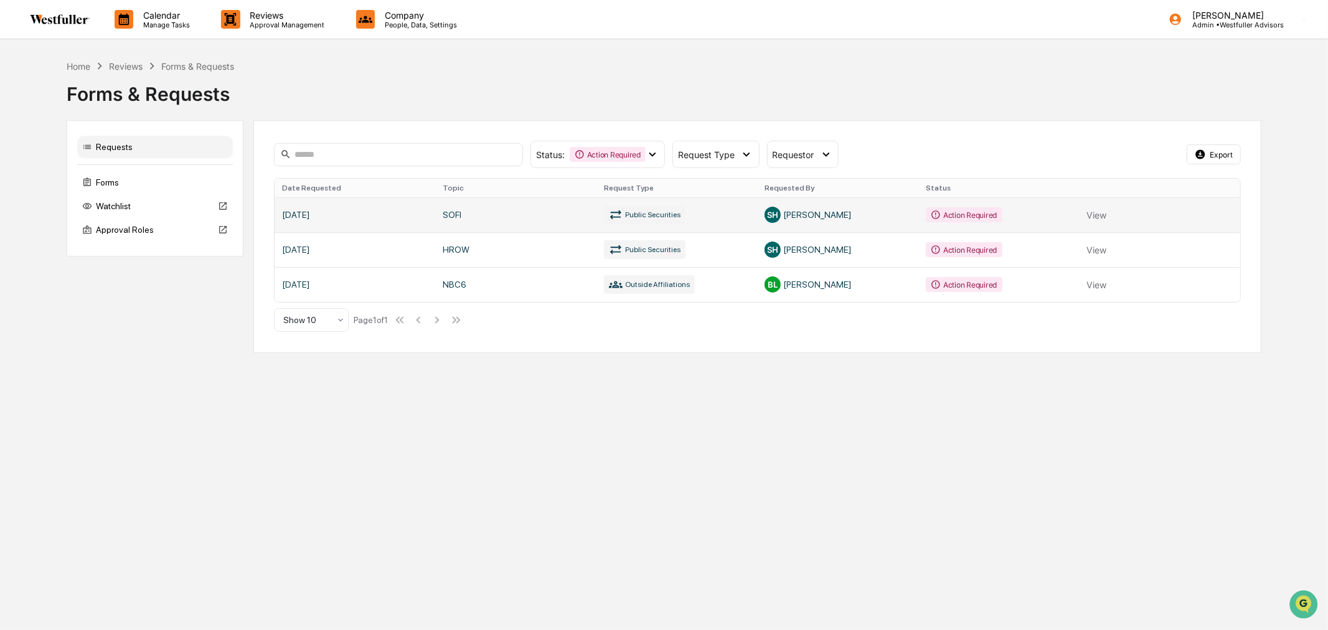
click at [757, 218] on link at bounding box center [758, 214] width 966 height 35
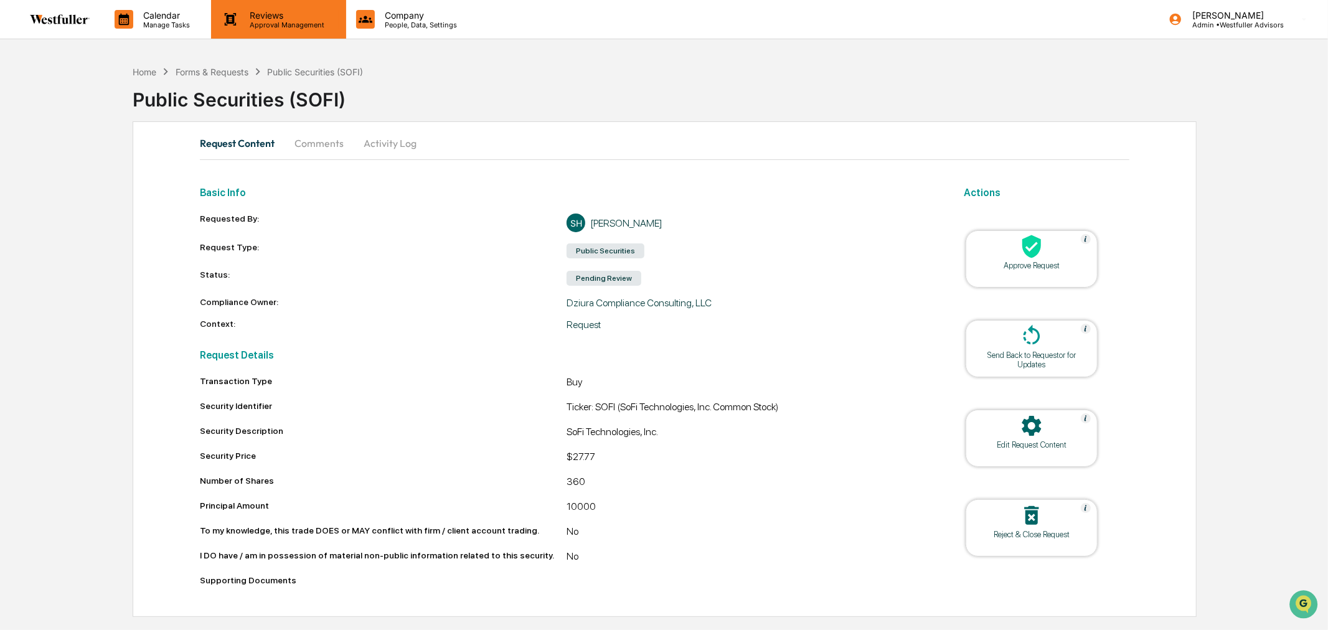
click at [279, 21] on p "Approval Management" at bounding box center [285, 25] width 91 height 9
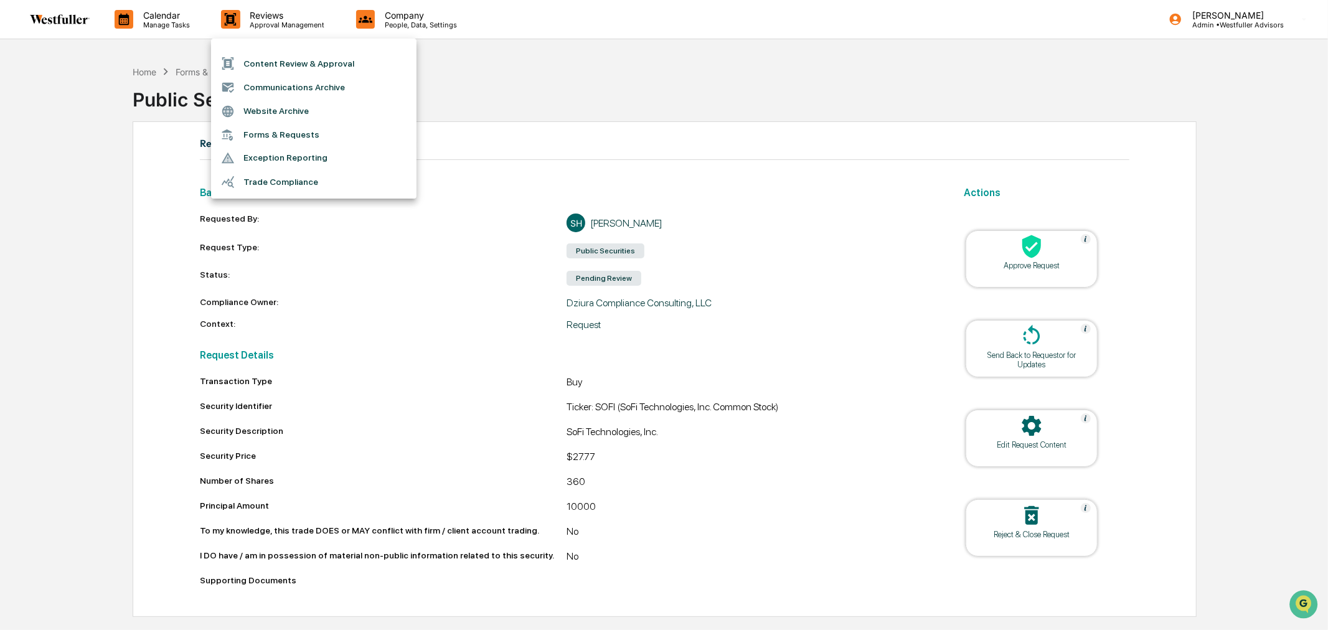
click at [286, 128] on li "Forms & Requests" at bounding box center [313, 134] width 205 height 23
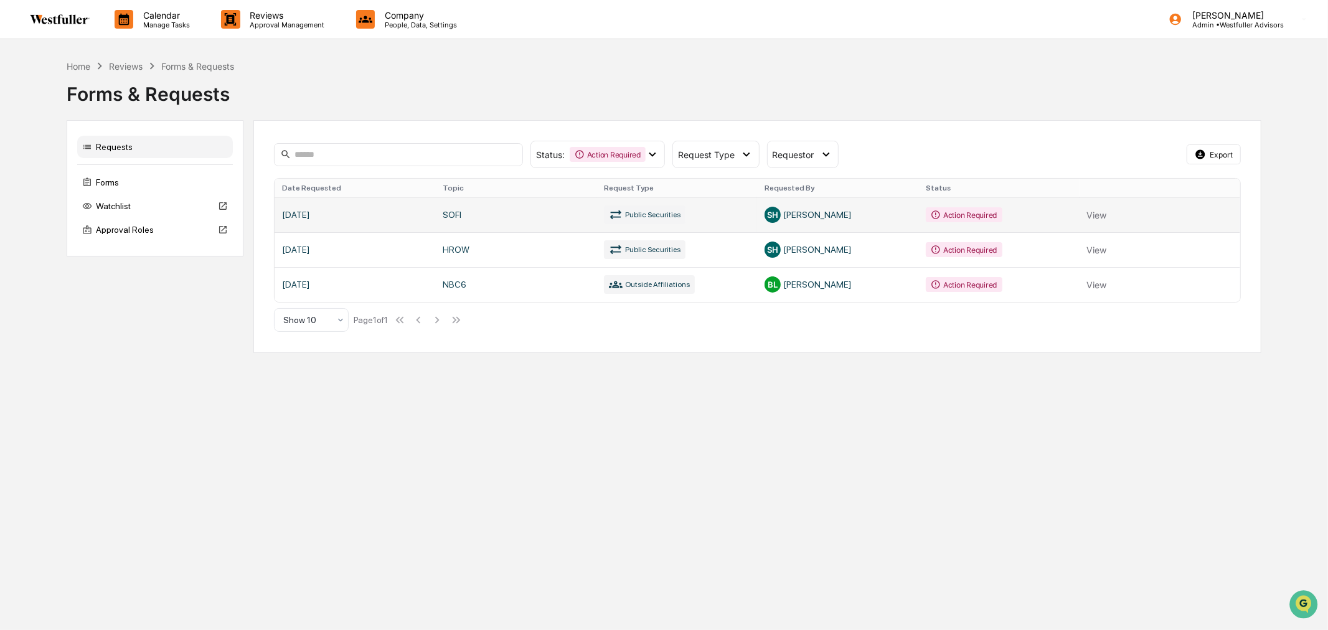
click at [757, 219] on link at bounding box center [758, 214] width 966 height 35
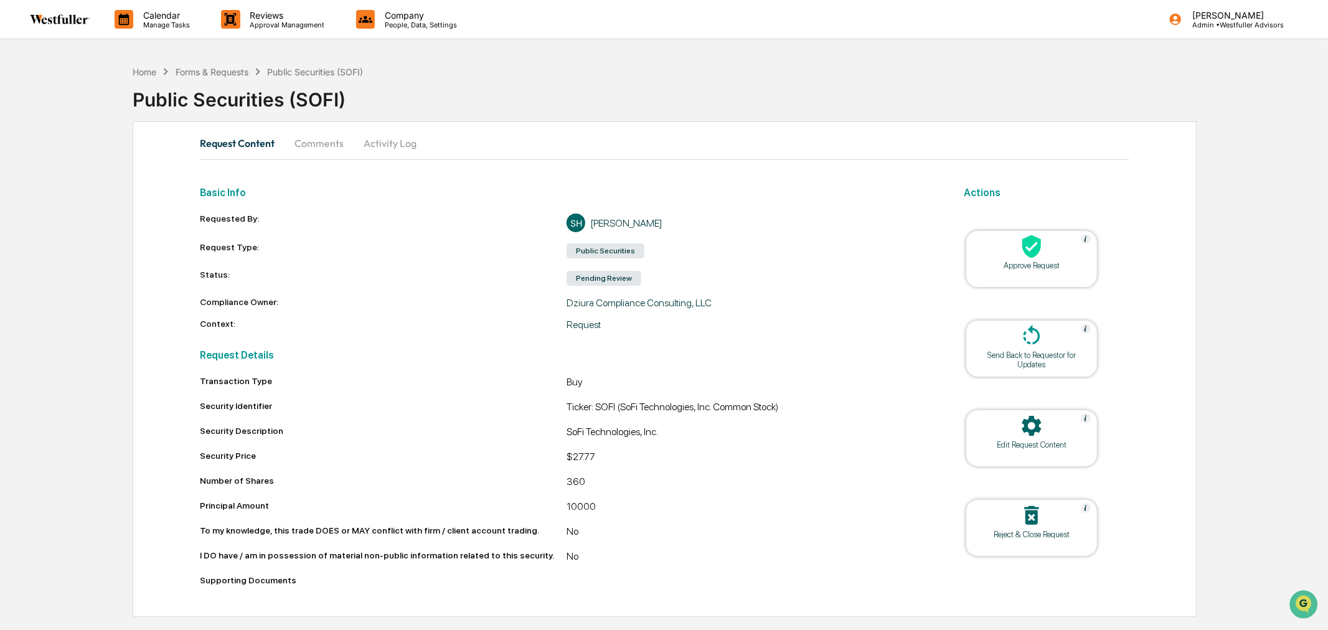
click at [308, 144] on button "Comments" at bounding box center [318, 143] width 69 height 30
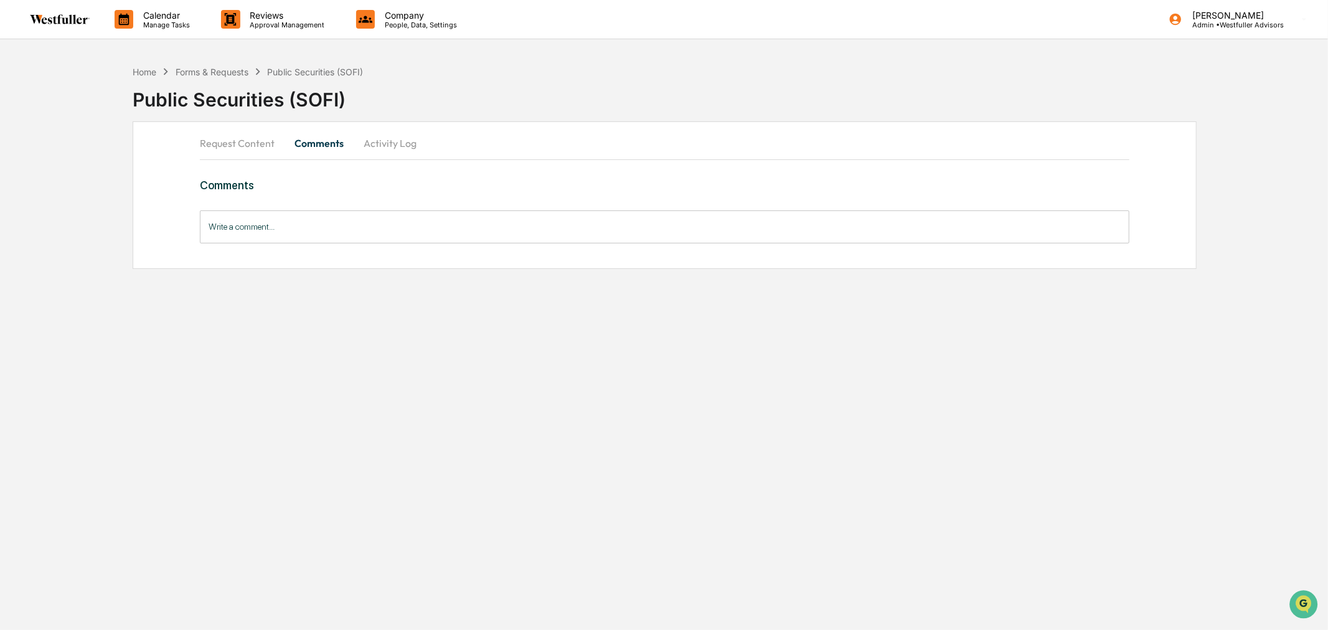
click at [540, 227] on input "Write a comment..." at bounding box center [664, 226] width 929 height 33
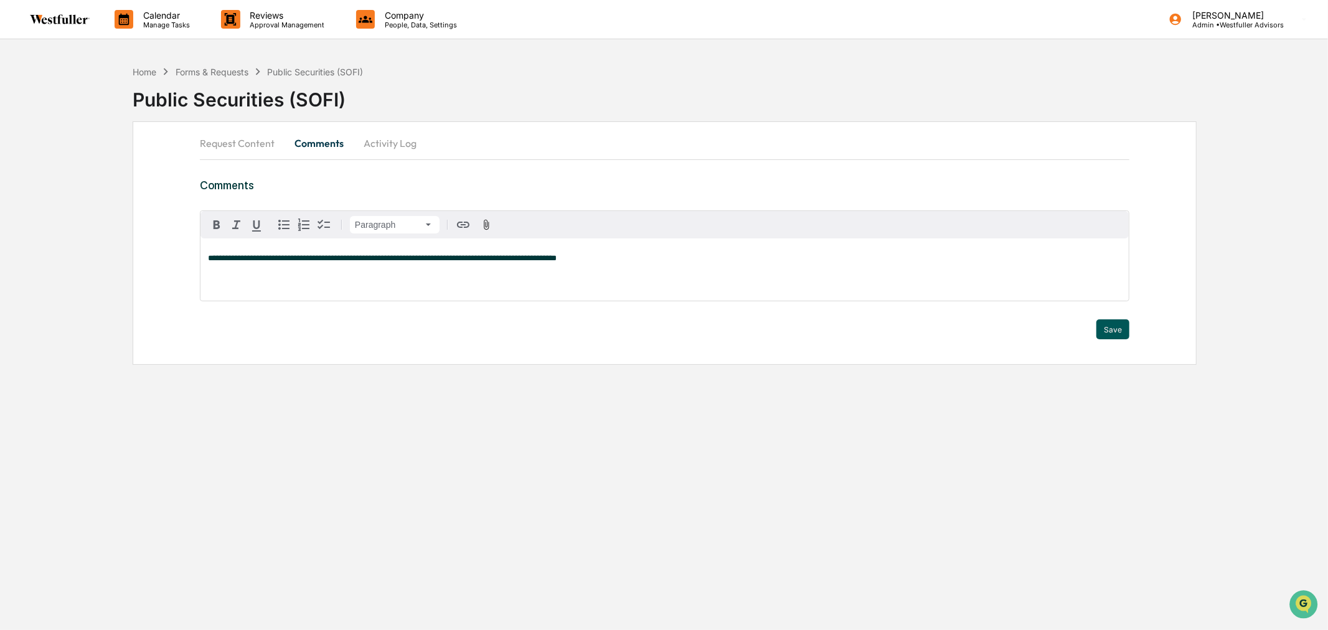
click at [1110, 332] on button "Save" at bounding box center [1112, 329] width 33 height 20
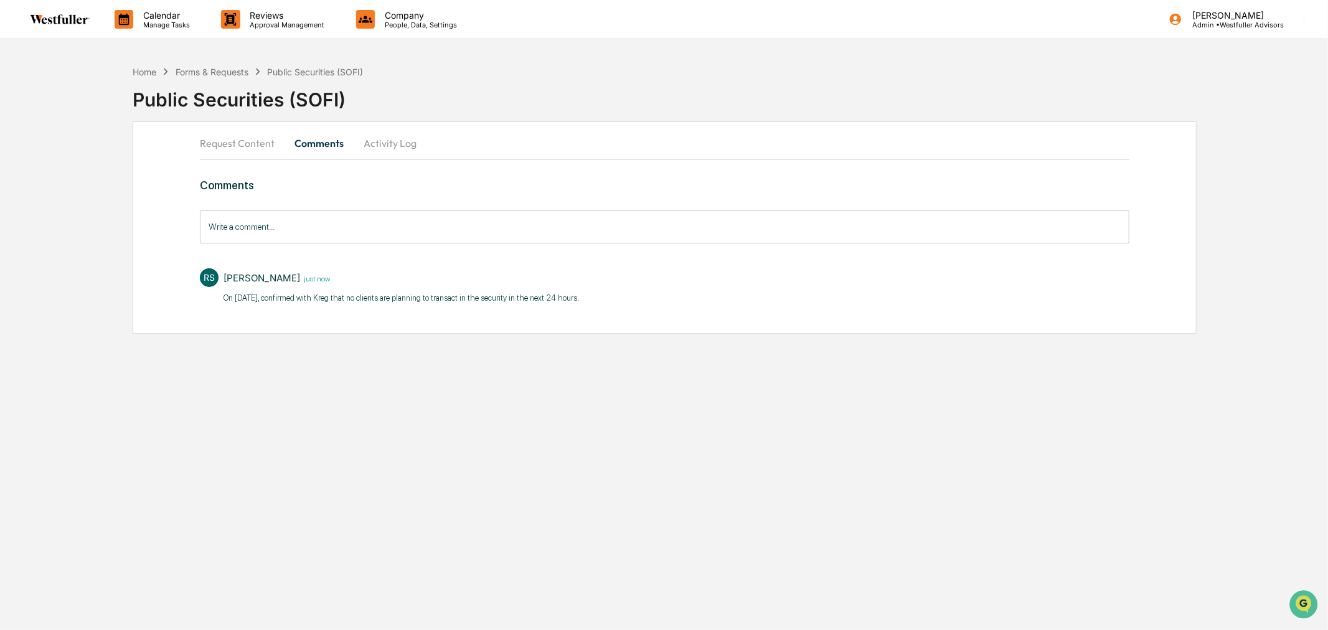
click at [250, 154] on button "Request Content" at bounding box center [242, 143] width 85 height 30
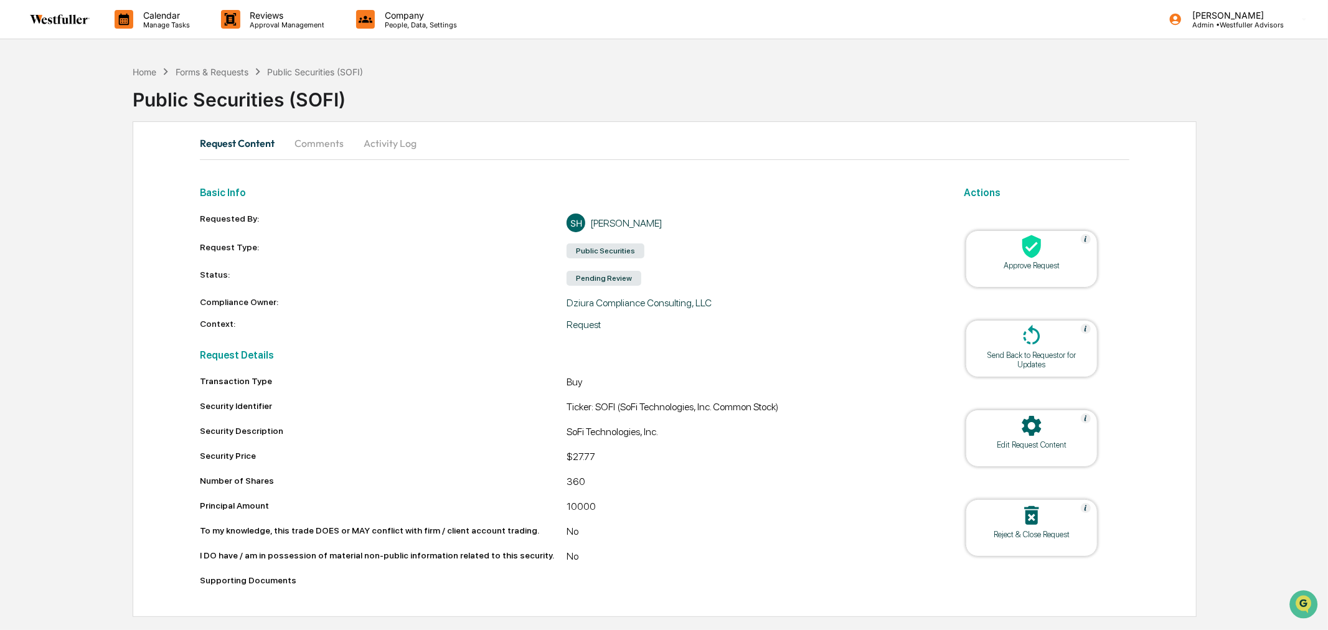
click at [1048, 250] on div at bounding box center [1031, 247] width 125 height 27
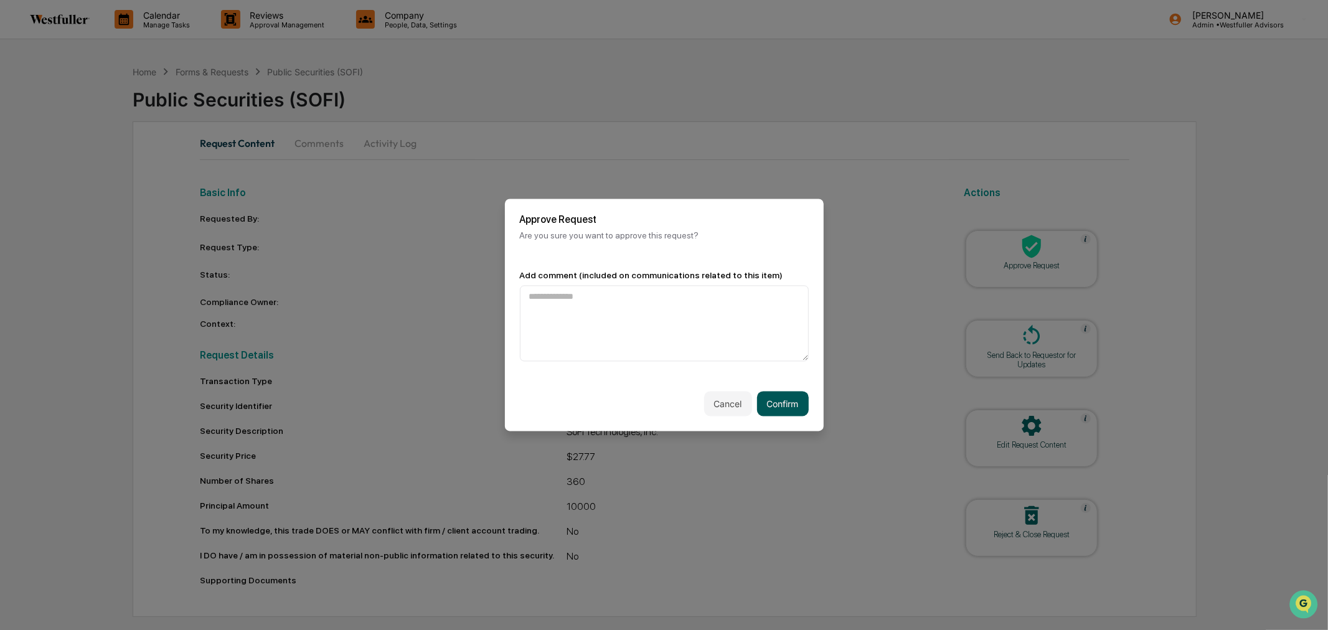
click at [795, 406] on button "Confirm" at bounding box center [783, 404] width 52 height 25
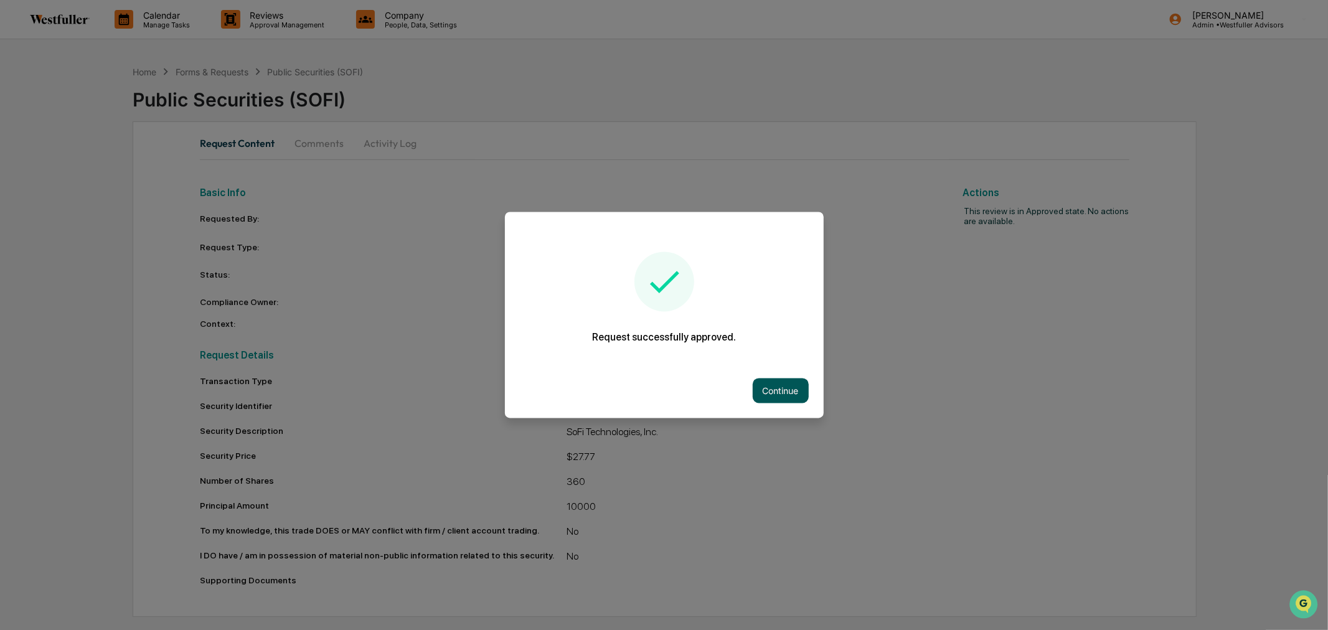
click at [793, 389] on button "Continue" at bounding box center [781, 390] width 56 height 25
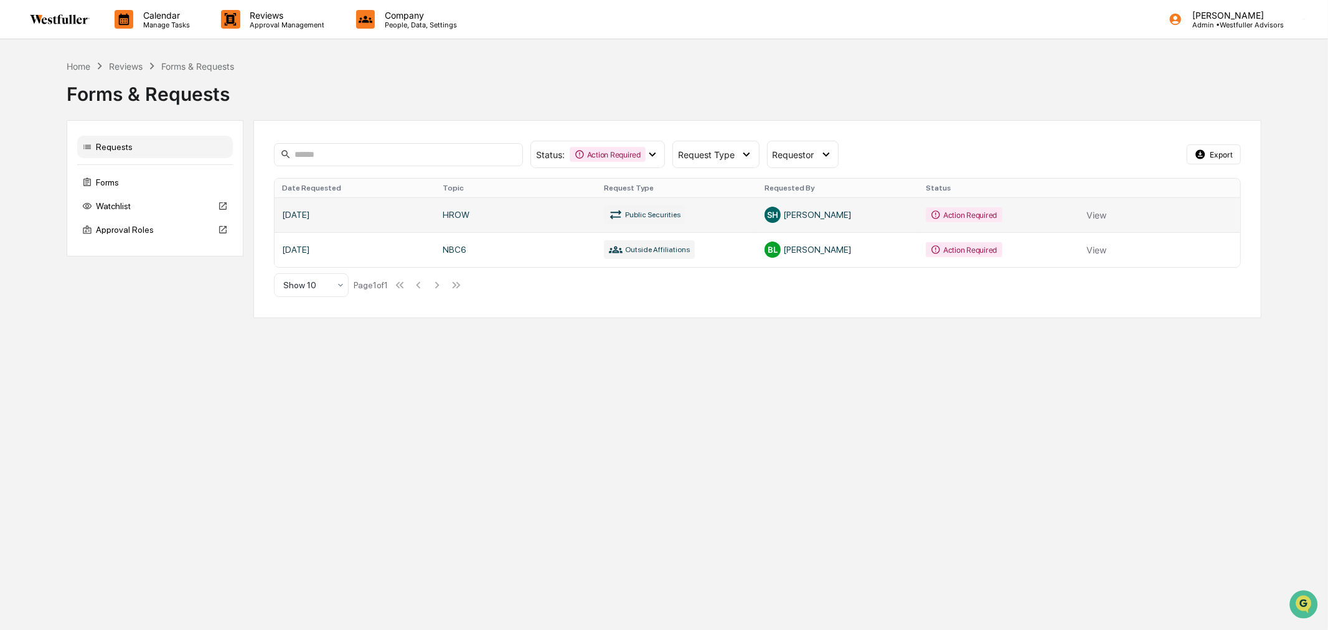
click at [604, 215] on link at bounding box center [758, 214] width 966 height 35
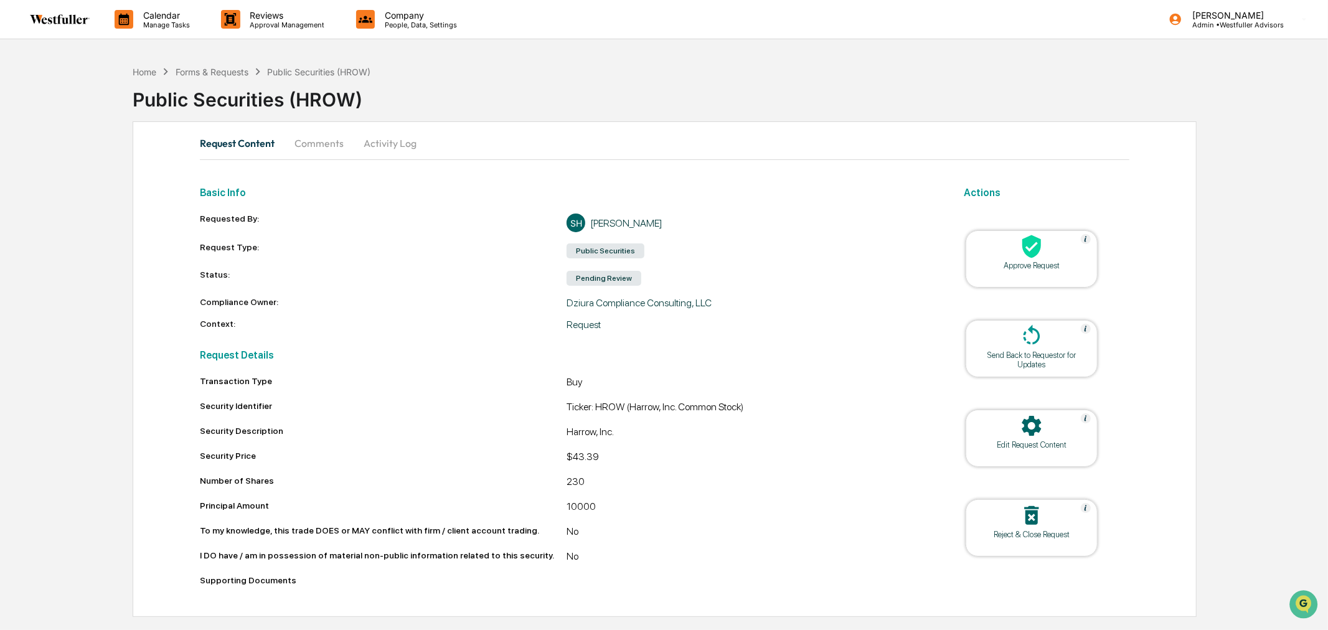
click at [316, 146] on button "Comments" at bounding box center [318, 143] width 69 height 30
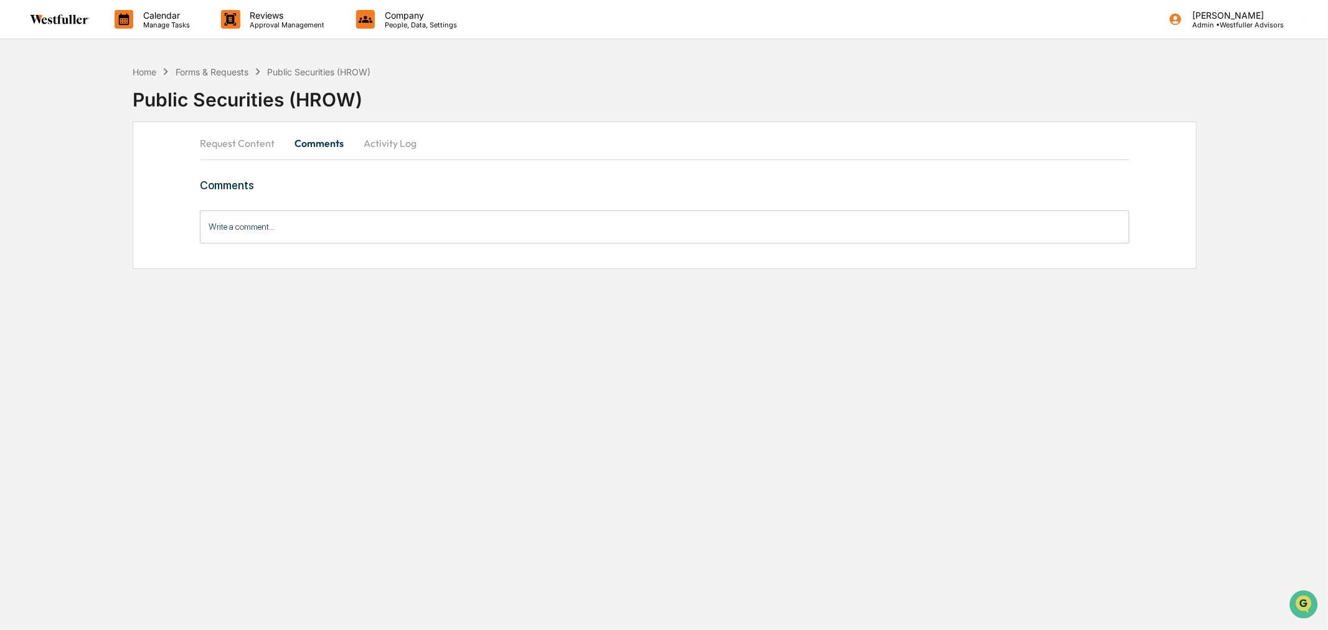
click at [476, 233] on input "Write a comment..." at bounding box center [664, 226] width 929 height 33
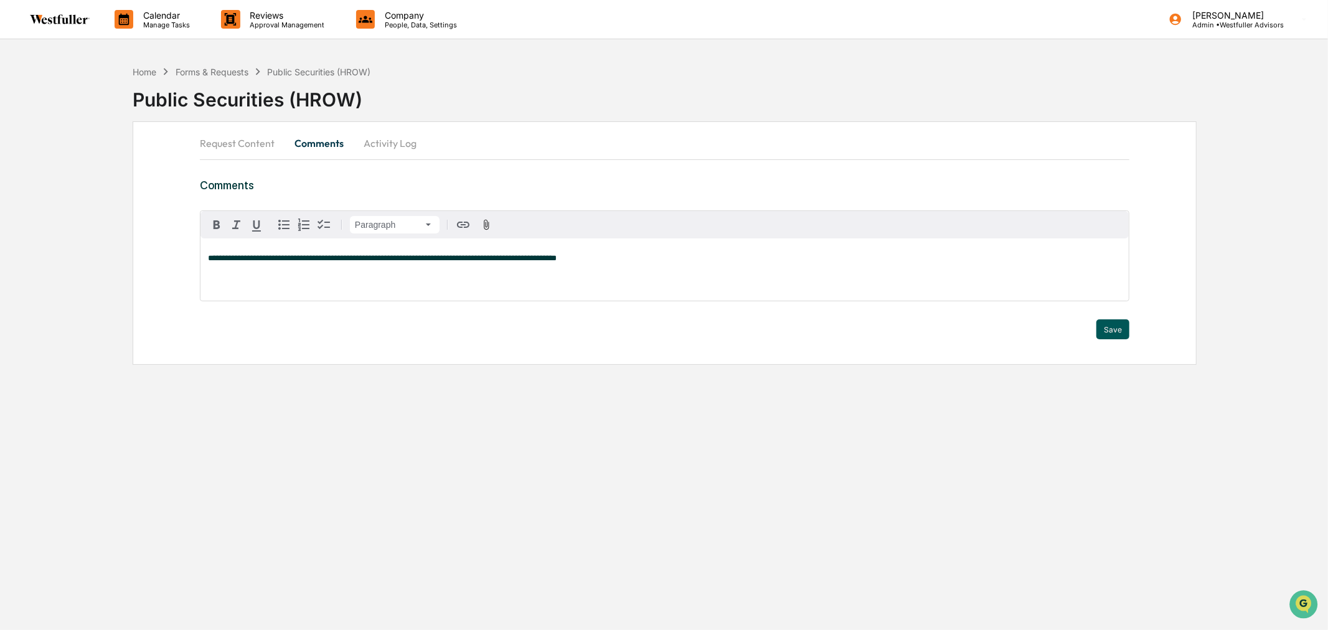
click at [1125, 326] on button "Save" at bounding box center [1112, 329] width 33 height 20
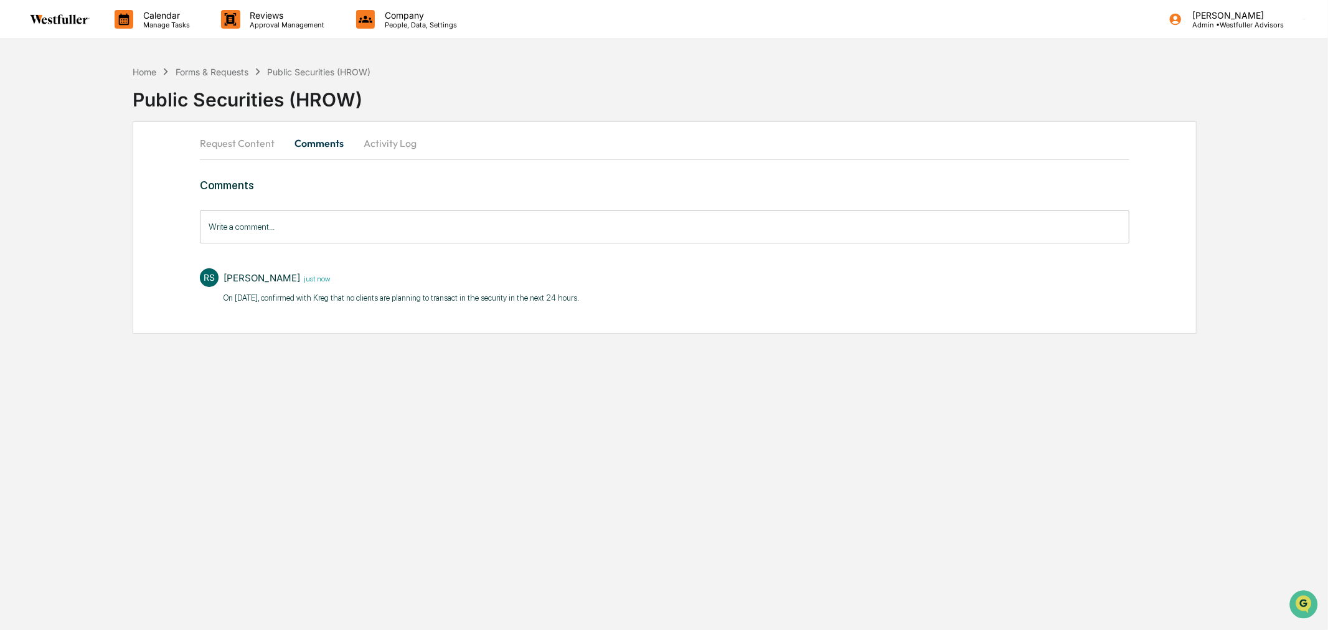
click at [258, 133] on button "Request Content" at bounding box center [242, 143] width 85 height 30
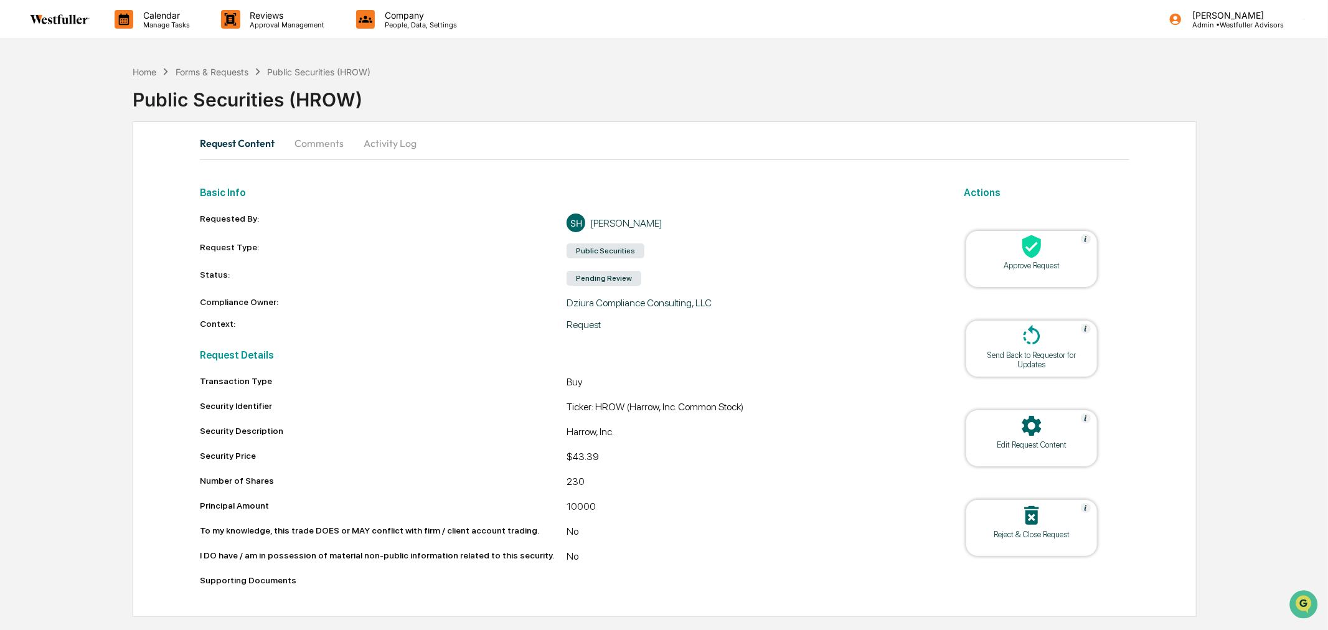
click at [1048, 253] on div at bounding box center [1031, 247] width 125 height 27
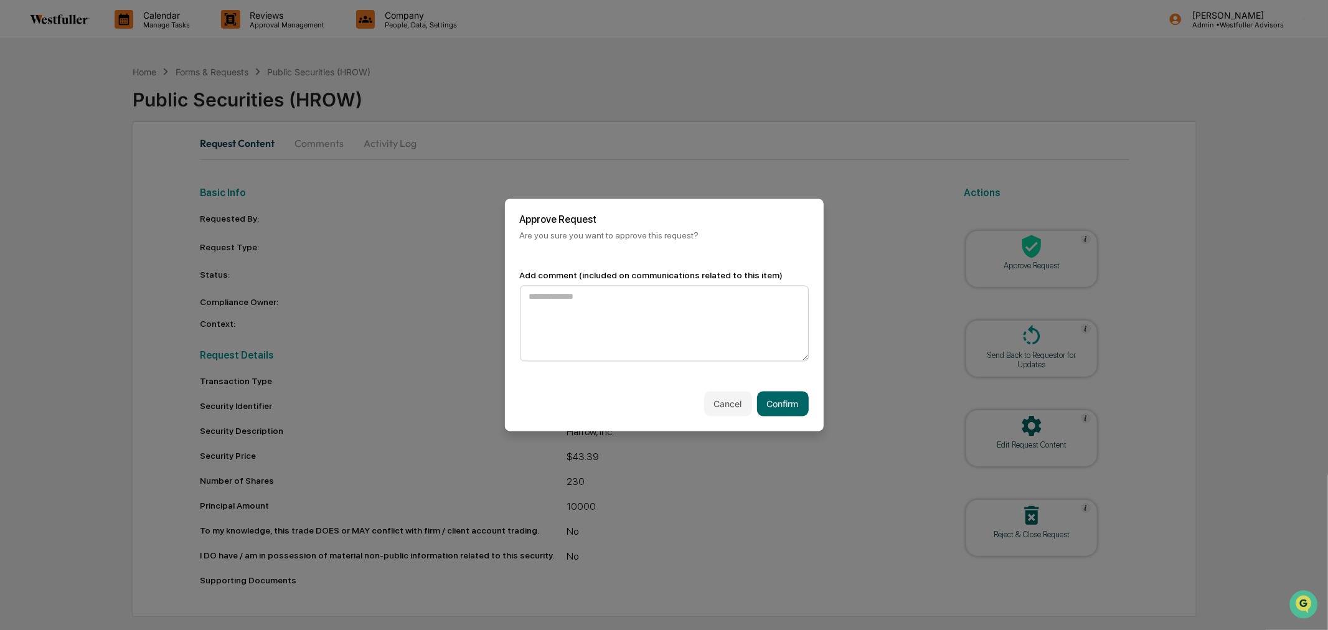
click at [669, 327] on textarea at bounding box center [664, 324] width 289 height 76
click at [769, 387] on div "Cancel Confirm" at bounding box center [664, 404] width 319 height 55
click at [768, 403] on button "Confirm" at bounding box center [783, 404] width 52 height 25
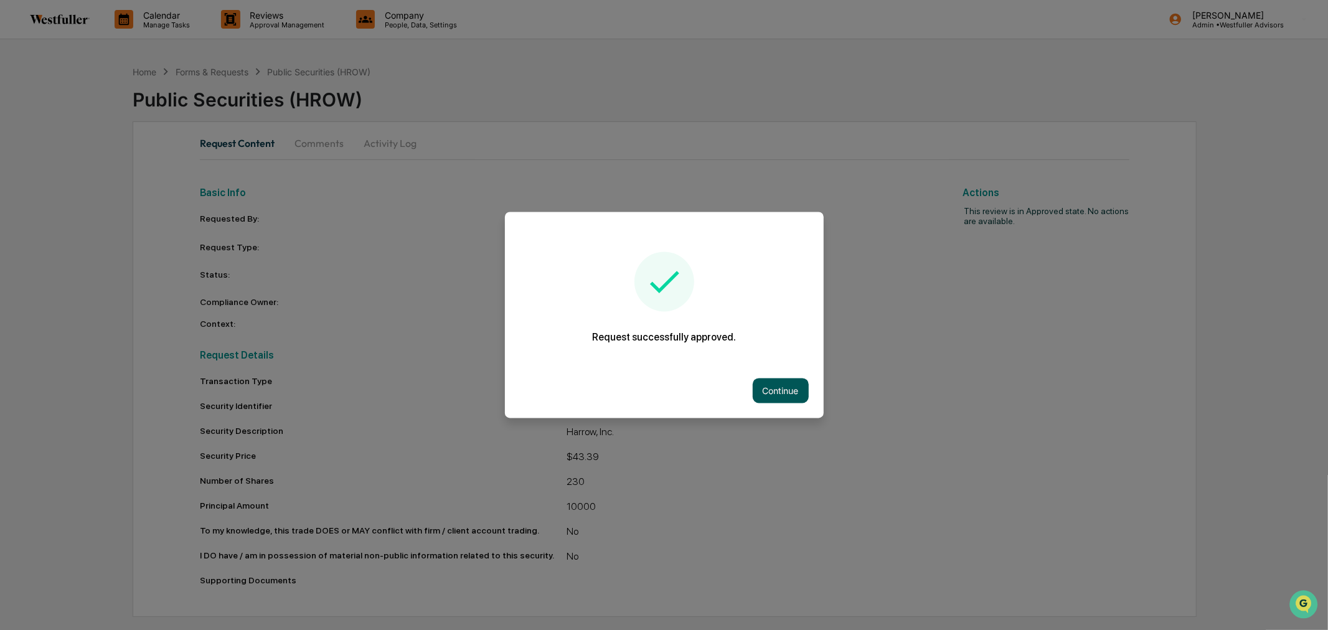
click at [783, 393] on button "Continue" at bounding box center [781, 390] width 56 height 25
